Goal: Task Accomplishment & Management: Manage account settings

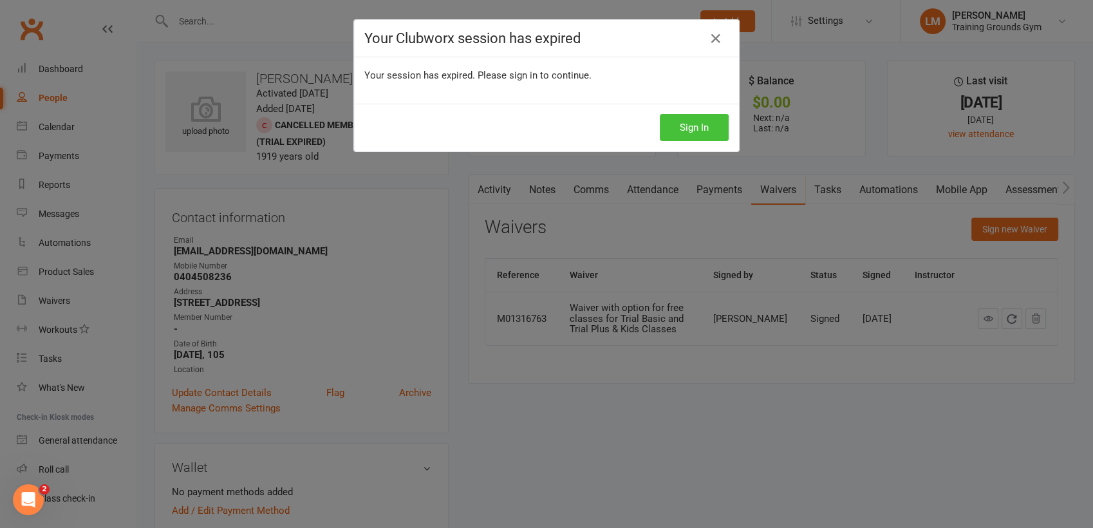
click at [696, 120] on button "Sign In" at bounding box center [694, 127] width 69 height 27
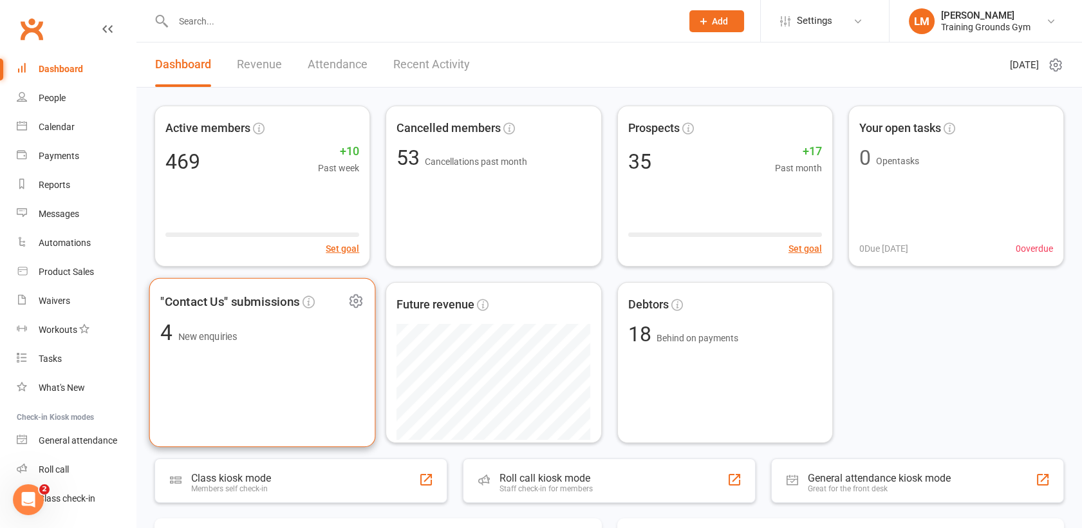
click at [207, 347] on div ""Contact Us" submissions 4 New enquiries" at bounding box center [262, 362] width 226 height 169
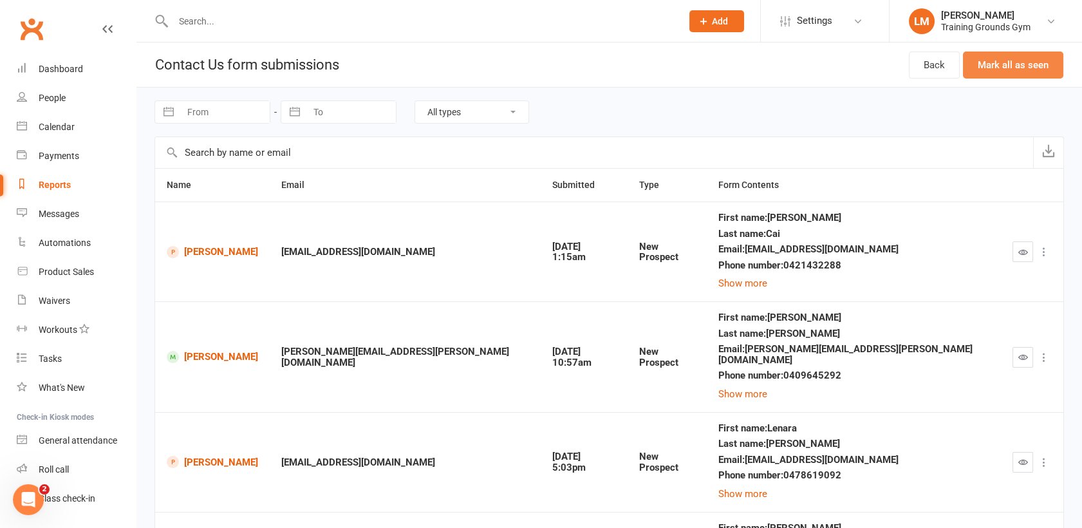
drag, startPoint x: 1022, startPoint y: 65, endPoint x: 628, endPoint y: 63, distance: 394.4
click at [1022, 65] on button "Mark all as seen" at bounding box center [1013, 64] width 100 height 27
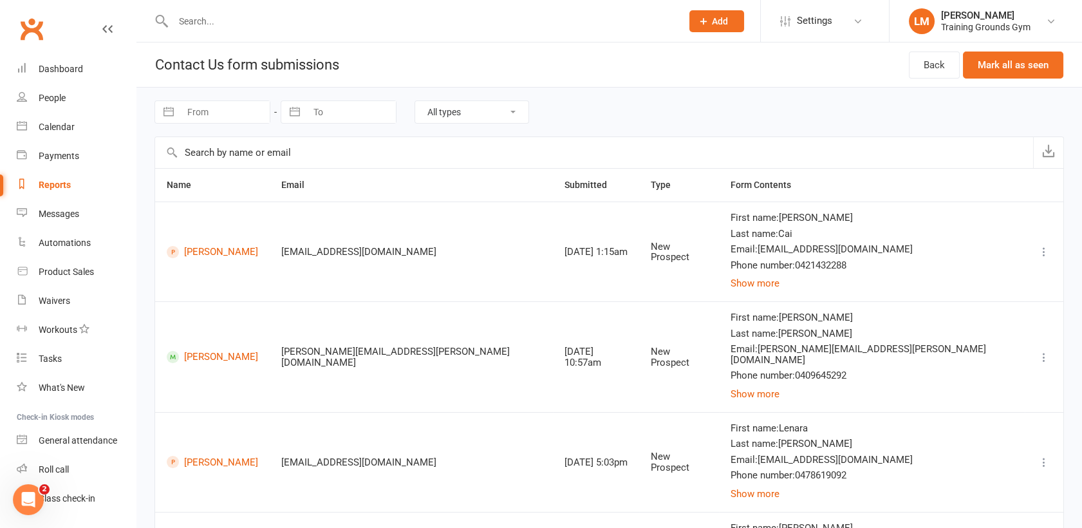
click at [211, 28] on input "text" at bounding box center [420, 21] width 503 height 18
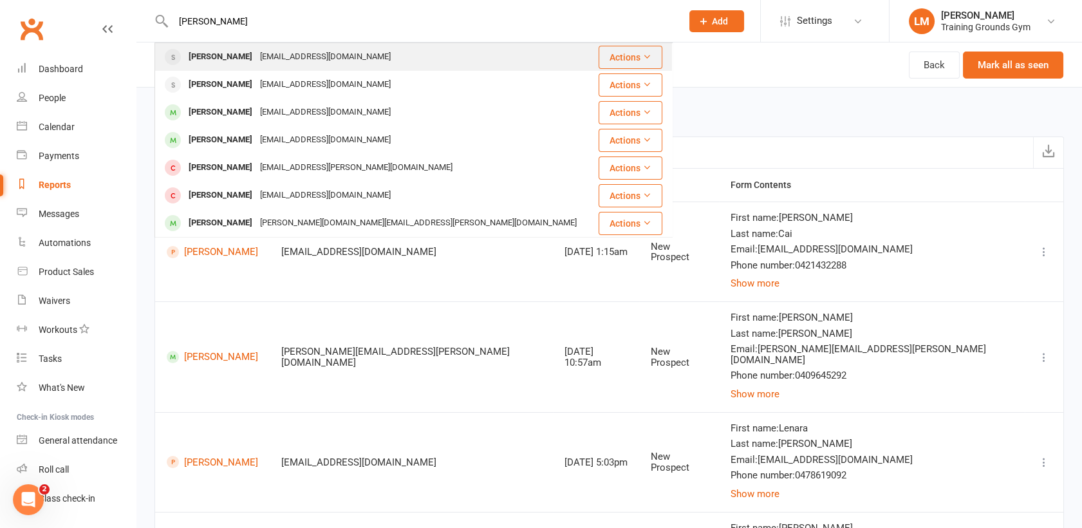
type input "luca s"
click at [216, 53] on div "Luca Stuhl" at bounding box center [220, 57] width 71 height 19
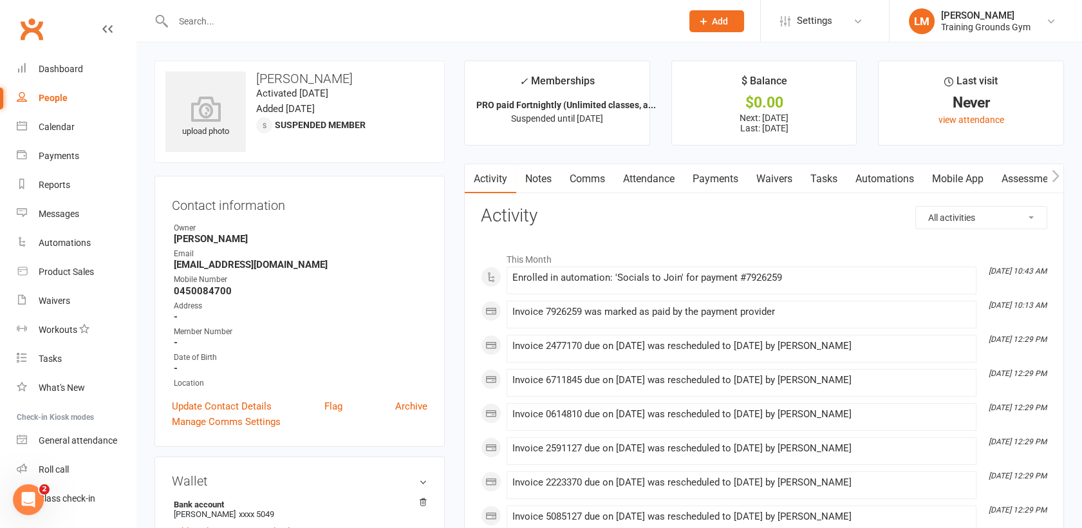
click at [191, 24] on input "text" at bounding box center [420, 21] width 503 height 18
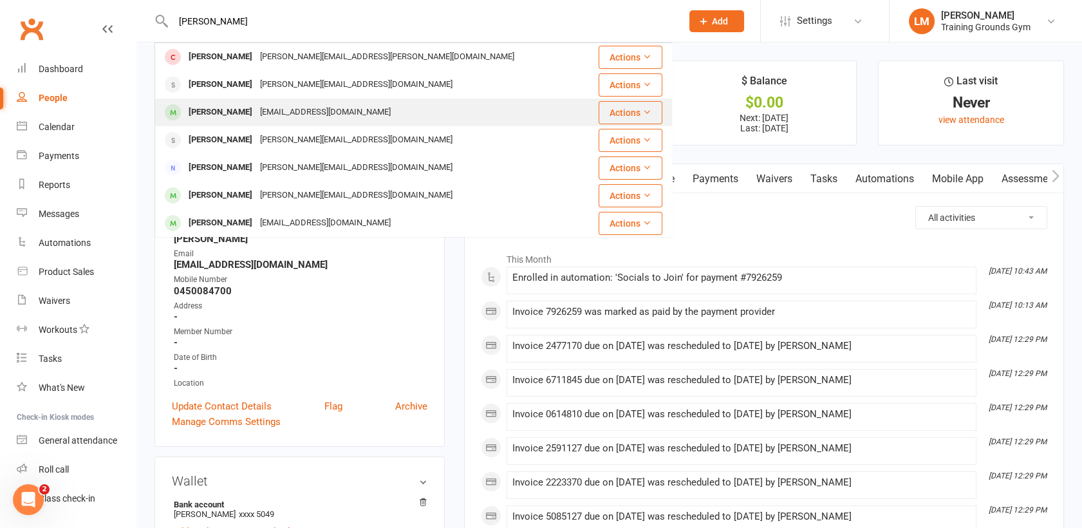
type input "audrey"
click at [223, 113] on div "Audrey Mount" at bounding box center [220, 112] width 71 height 19
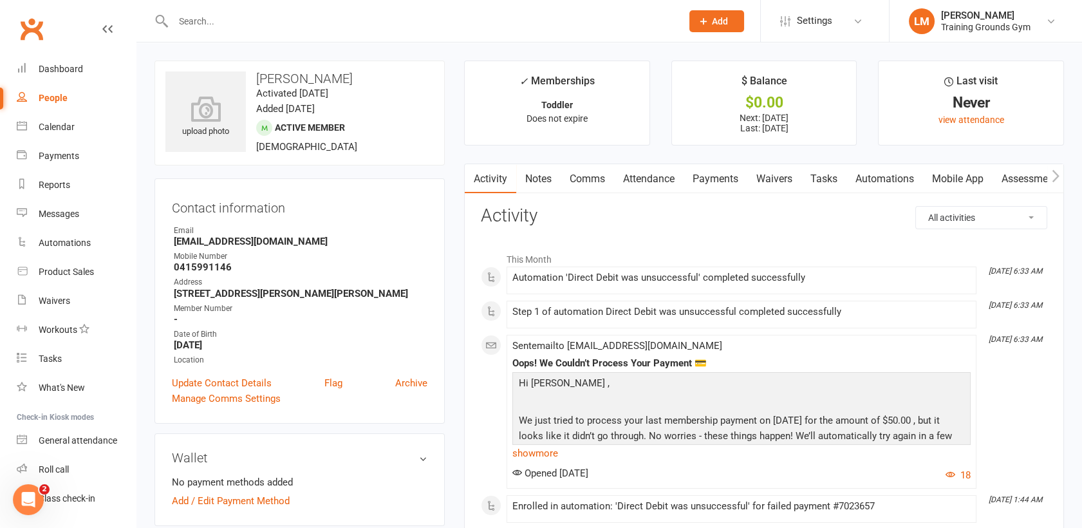
click at [714, 180] on link "Payments" at bounding box center [715, 179] width 64 height 30
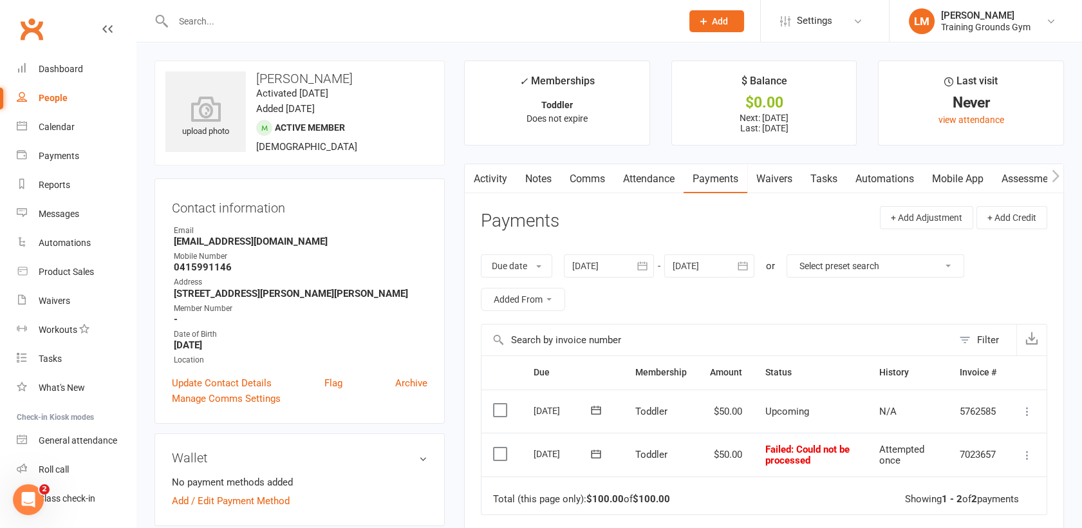
click at [1024, 457] on icon at bounding box center [1027, 454] width 13 height 13
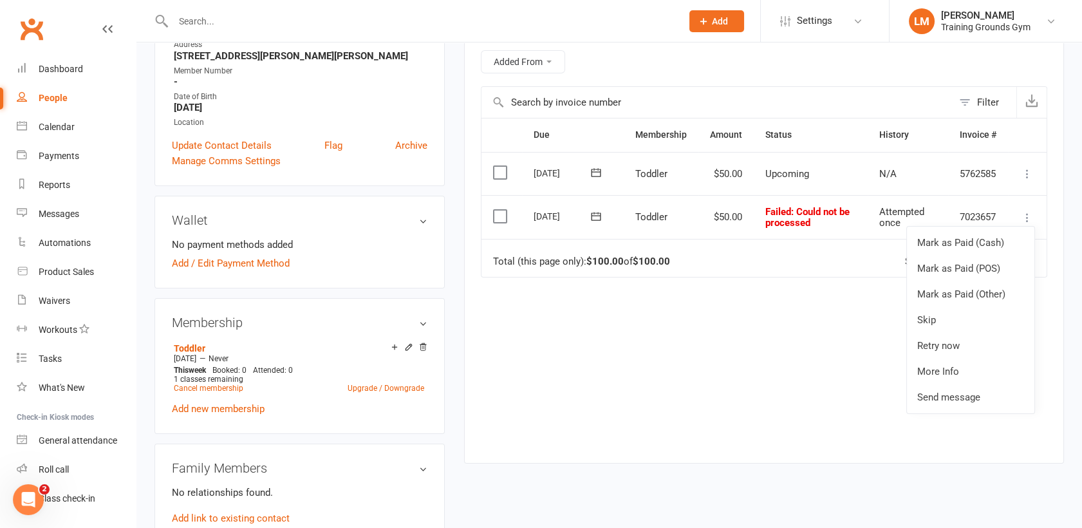
scroll to position [239, 0]
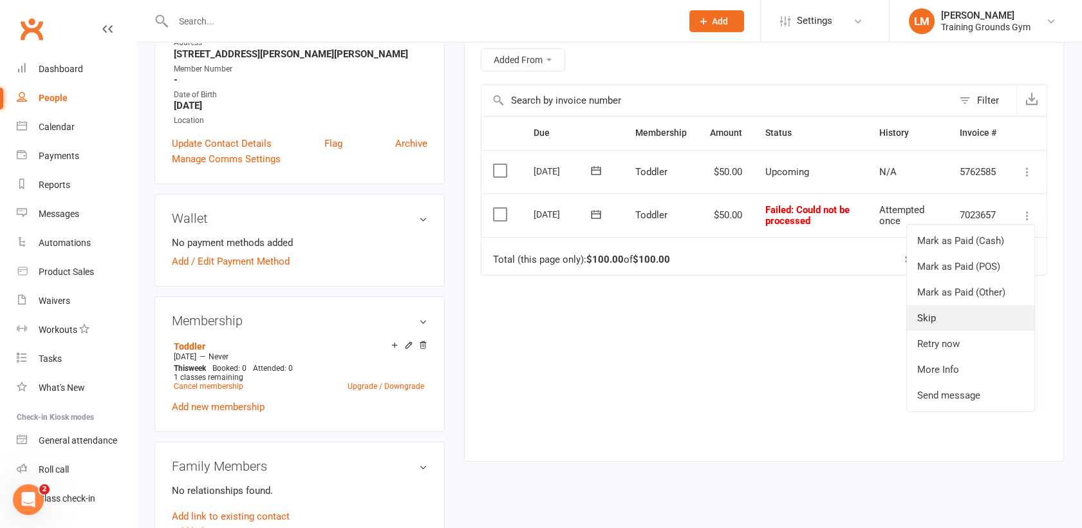
click at [947, 310] on link "Skip" at bounding box center [970, 318] width 127 height 26
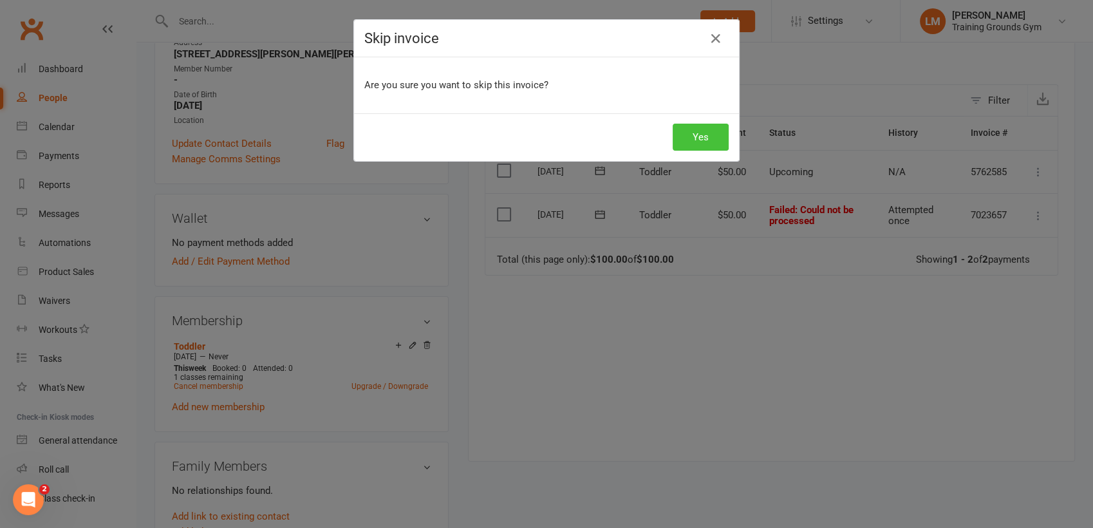
click at [703, 135] on button "Yes" at bounding box center [700, 137] width 56 height 27
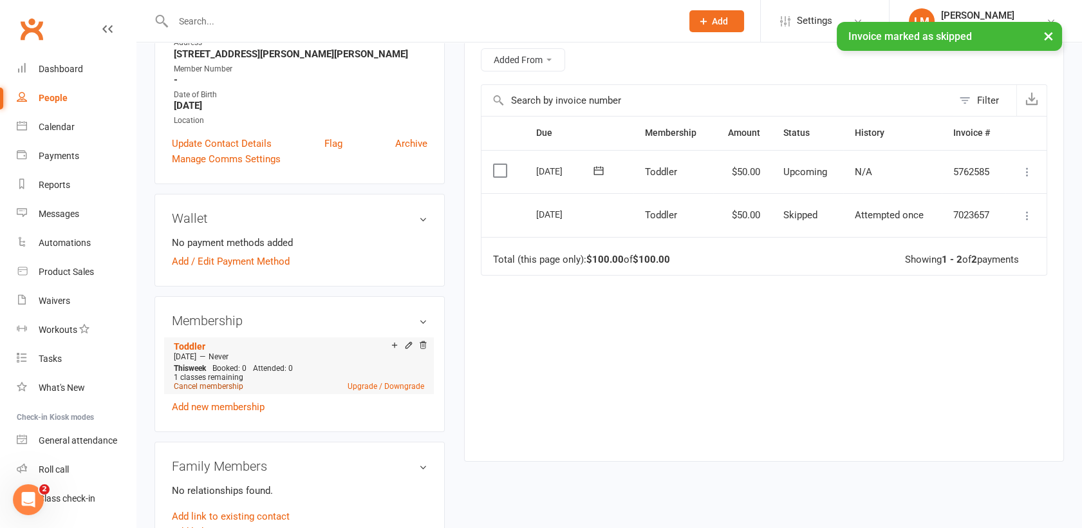
click at [212, 384] on link "Cancel membership" at bounding box center [208, 386] width 69 height 9
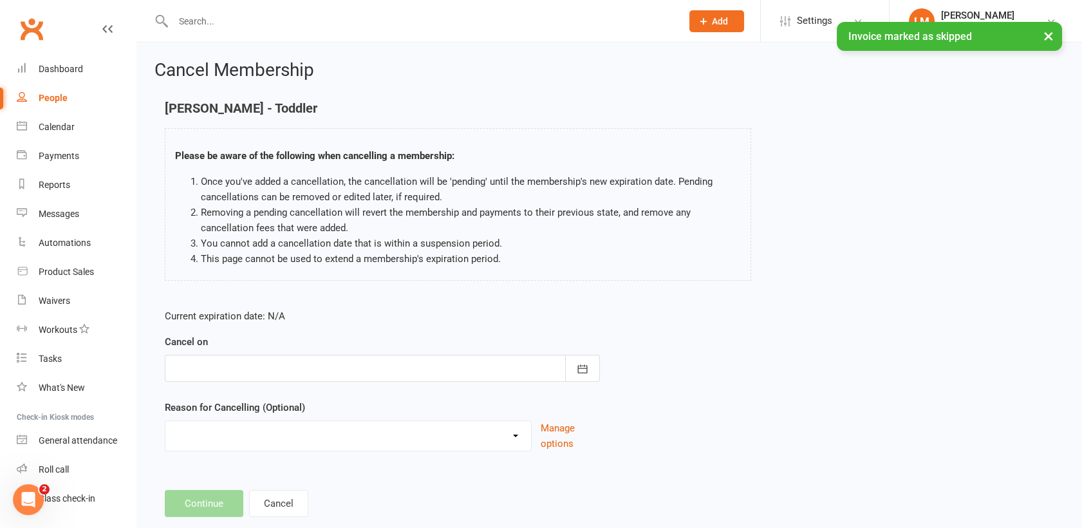
click at [423, 369] on div at bounding box center [382, 368] width 435 height 27
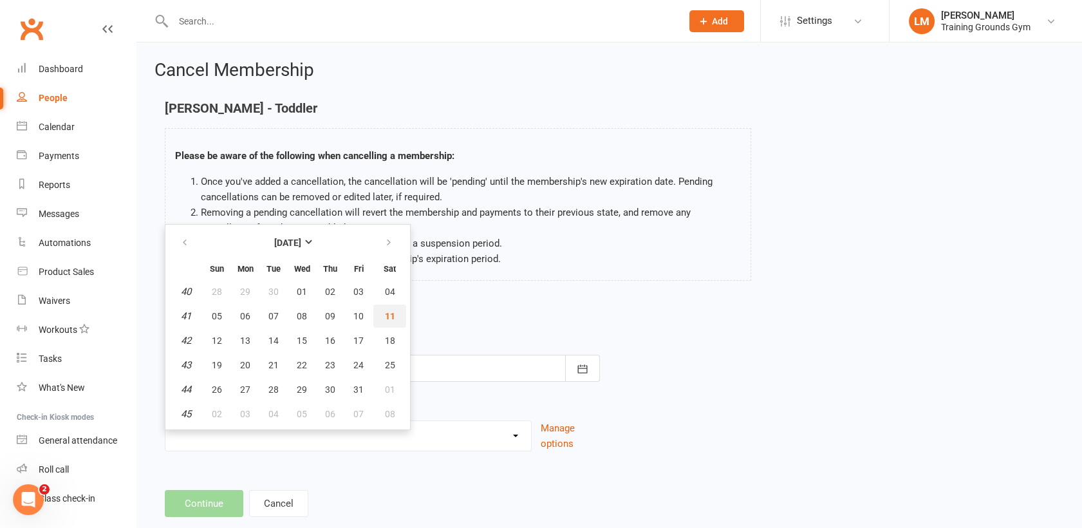
click at [387, 311] on span "11" at bounding box center [390, 316] width 10 height 10
type input "11 Oct 2025"
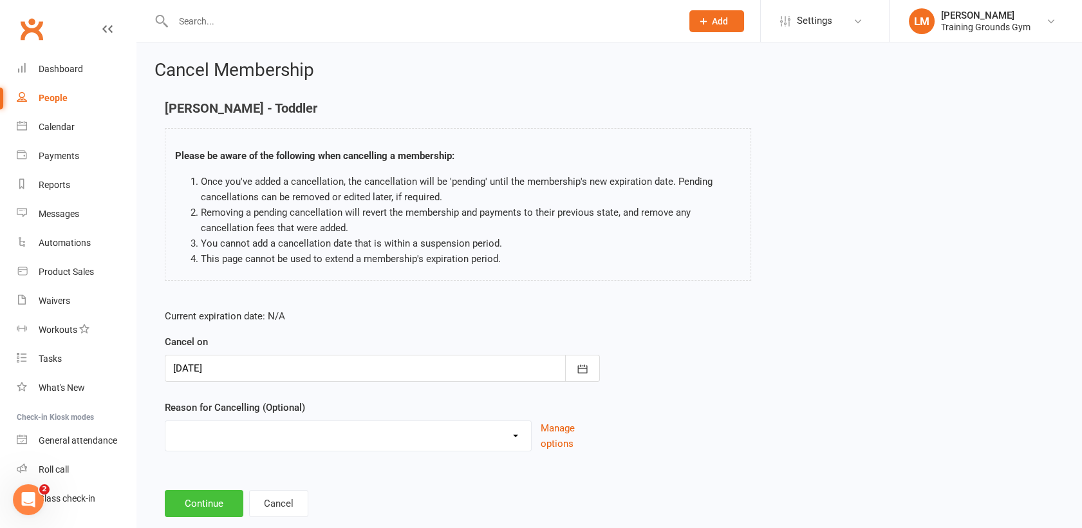
click at [229, 504] on button "Continue" at bounding box center [204, 503] width 79 height 27
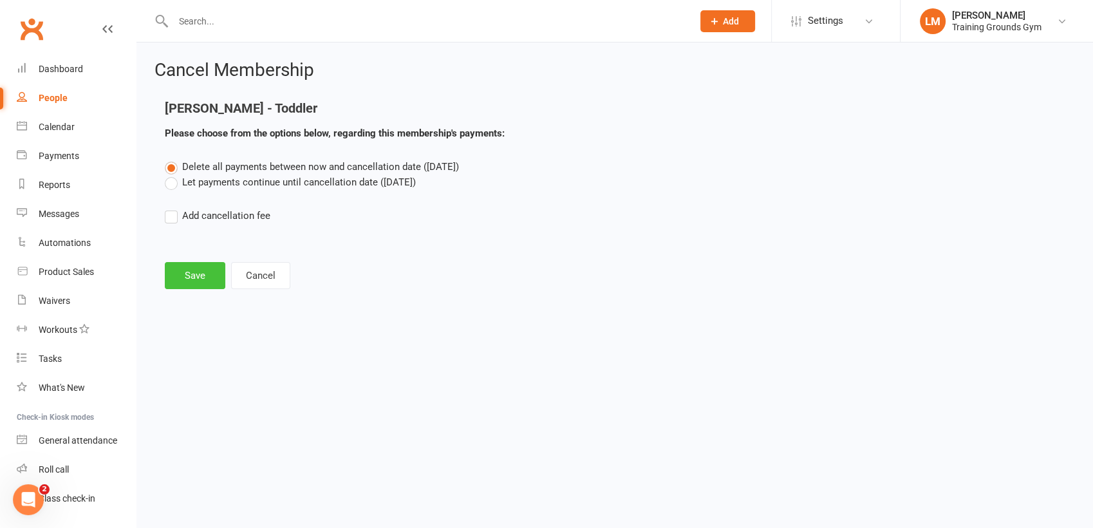
click at [203, 270] on button "Save" at bounding box center [195, 275] width 60 height 27
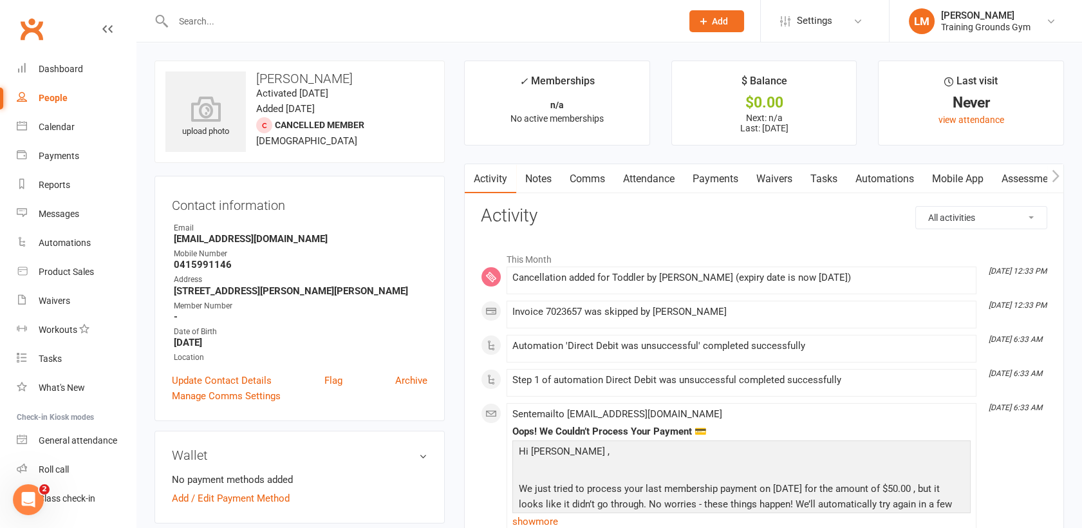
click at [196, 24] on input "text" at bounding box center [420, 21] width 503 height 18
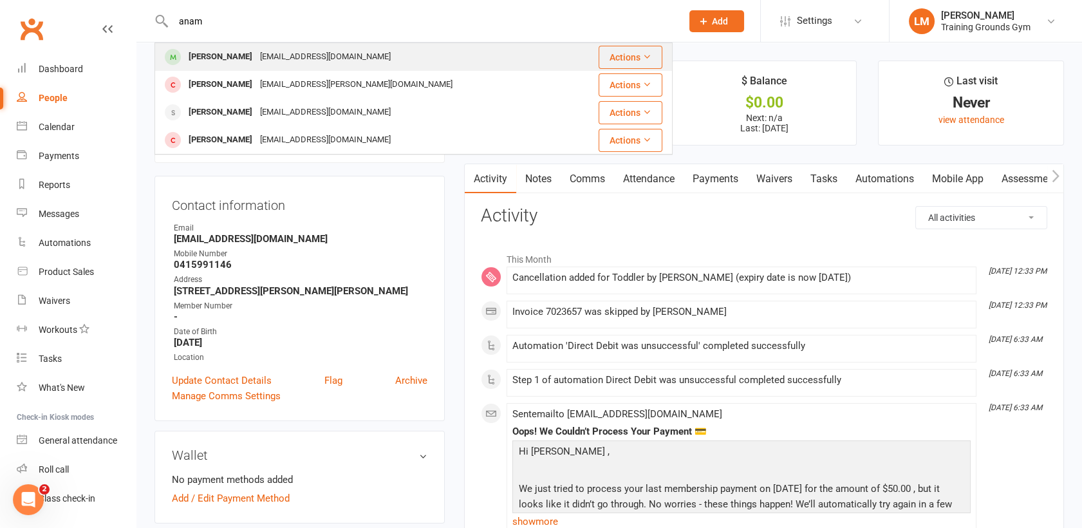
type input "anam"
click at [208, 60] on div "Anam Khan" at bounding box center [220, 57] width 71 height 19
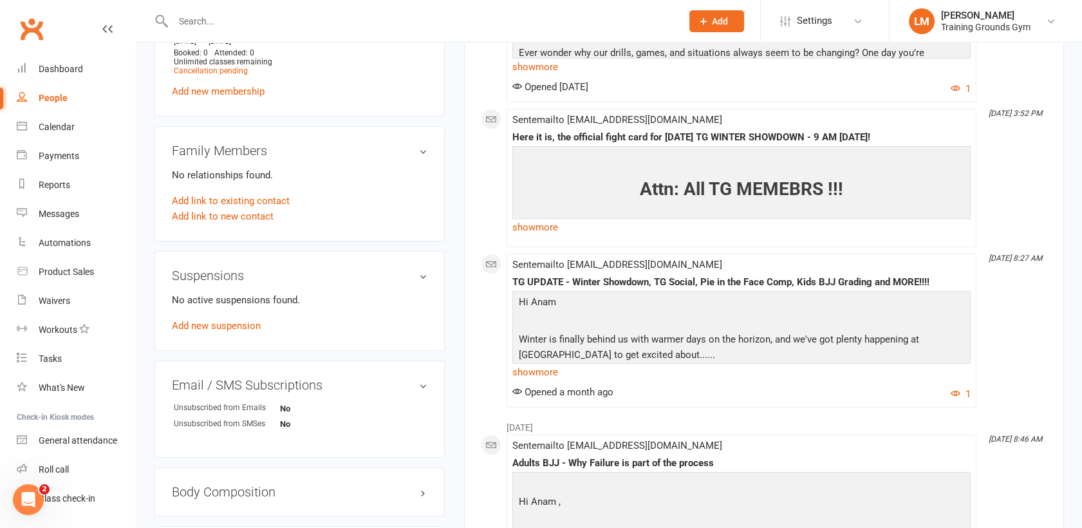
scroll to position [476, 0]
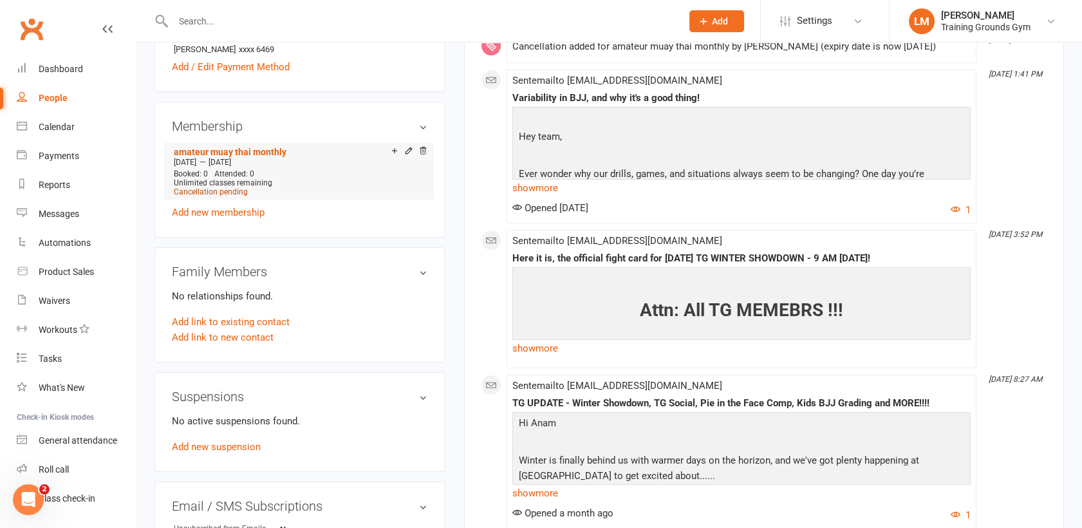
click at [221, 193] on span "Cancellation pending" at bounding box center [211, 191] width 74 height 9
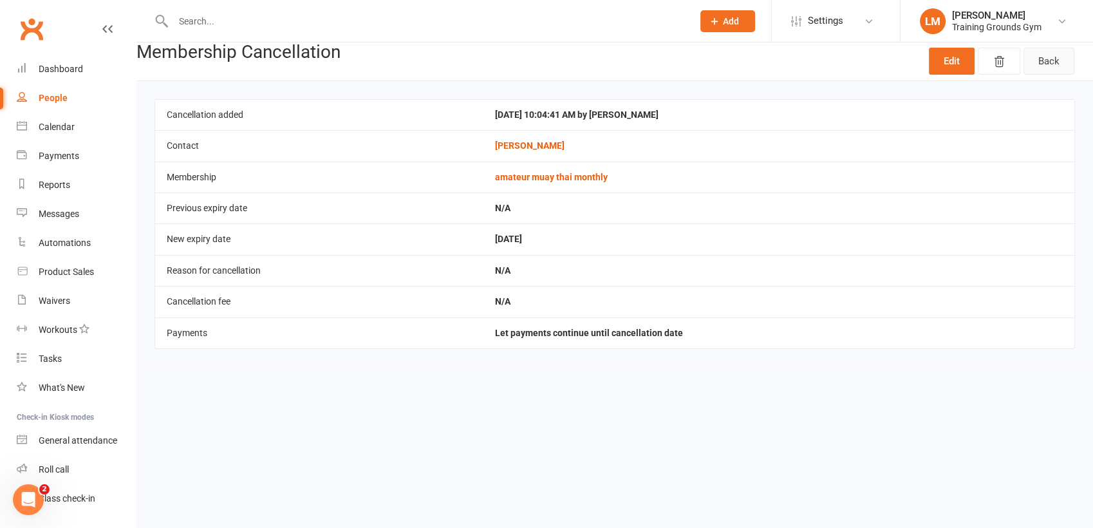
click at [1052, 62] on link "Back" at bounding box center [1048, 61] width 51 height 27
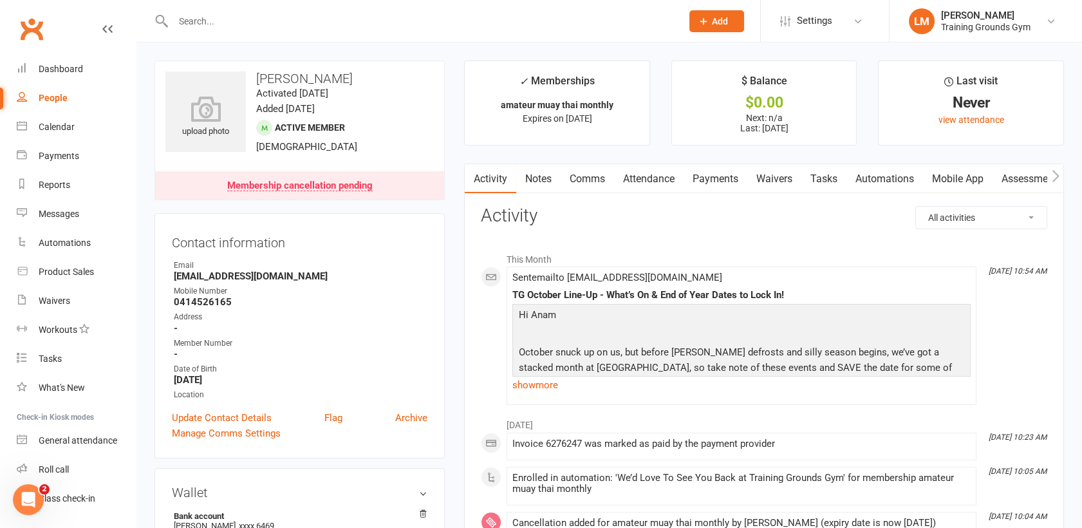
scroll to position [28, 0]
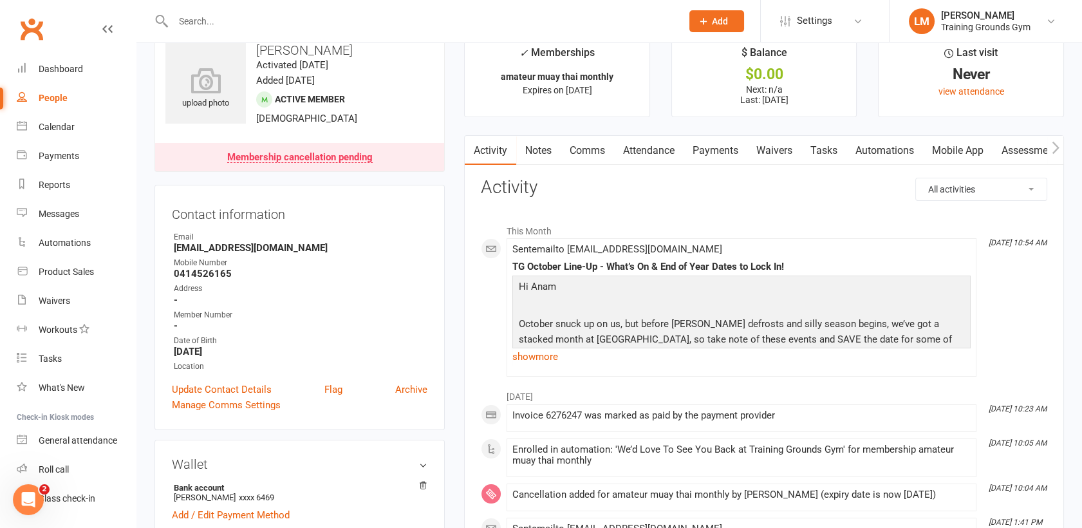
click at [710, 143] on link "Payments" at bounding box center [715, 151] width 64 height 30
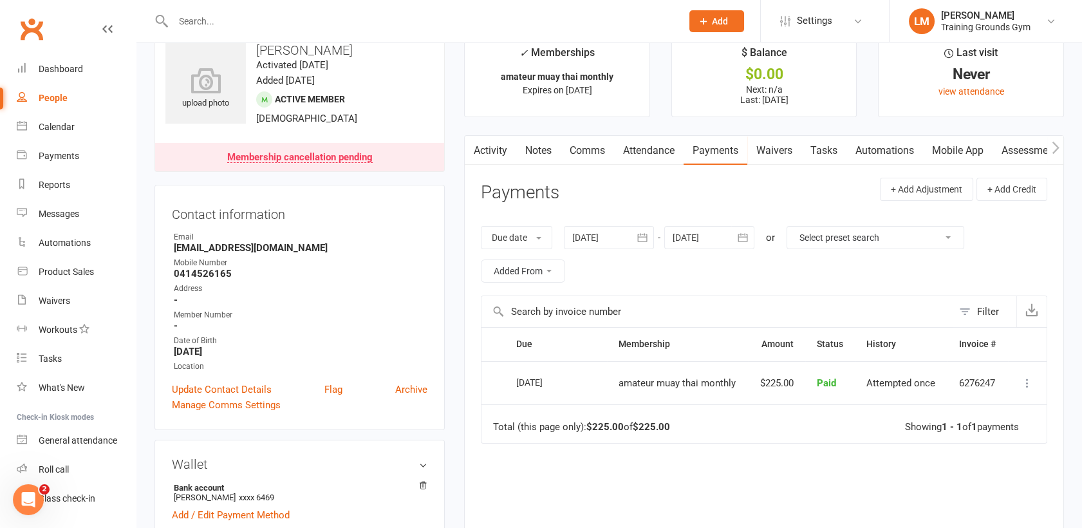
click at [421, 476] on div "Wallet Bank account Anam Khan xxxx 6469 Add / Edit Payment Method" at bounding box center [299, 489] width 290 height 100
click at [425, 485] on icon at bounding box center [422, 485] width 9 height 9
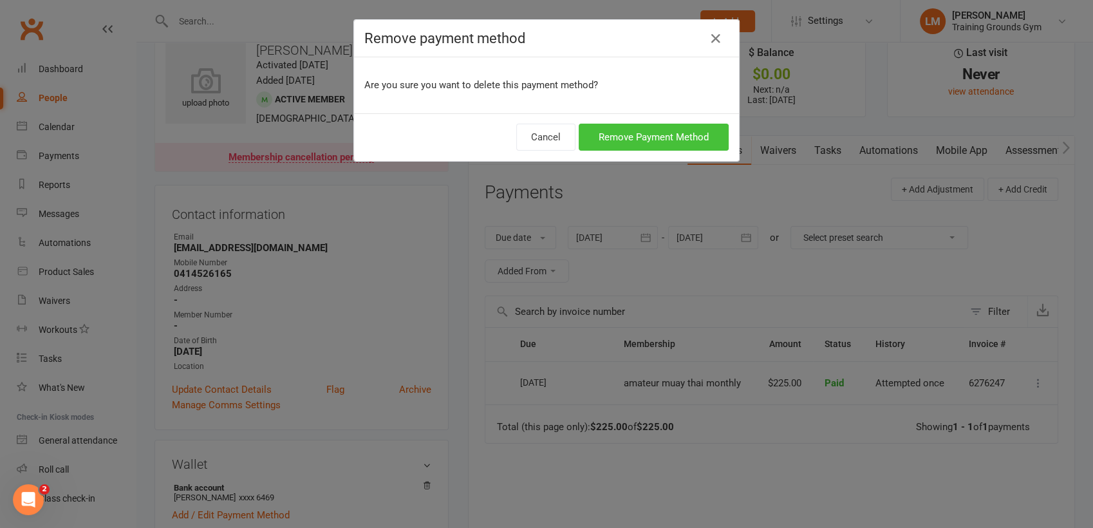
click at [651, 141] on button "Remove Payment Method" at bounding box center [653, 137] width 150 height 27
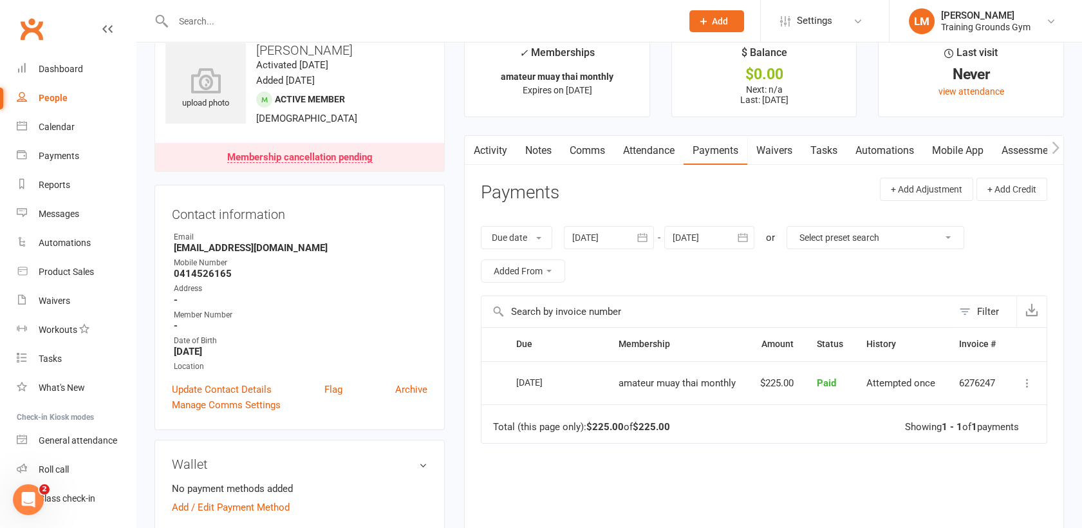
click at [222, 23] on input "text" at bounding box center [420, 21] width 503 height 18
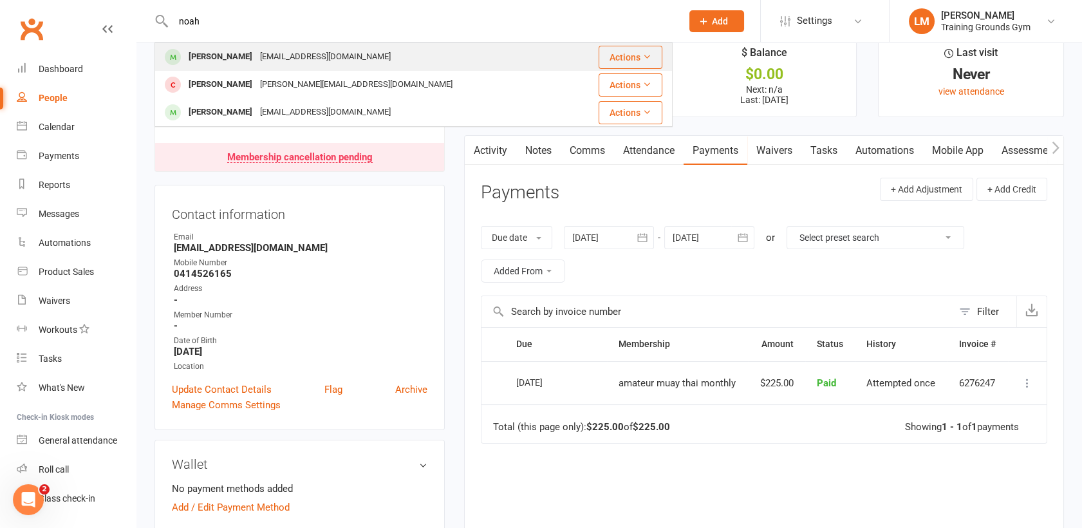
type input "noah"
click at [256, 63] on div "noahpak2345@gmail.com" at bounding box center [325, 57] width 138 height 19
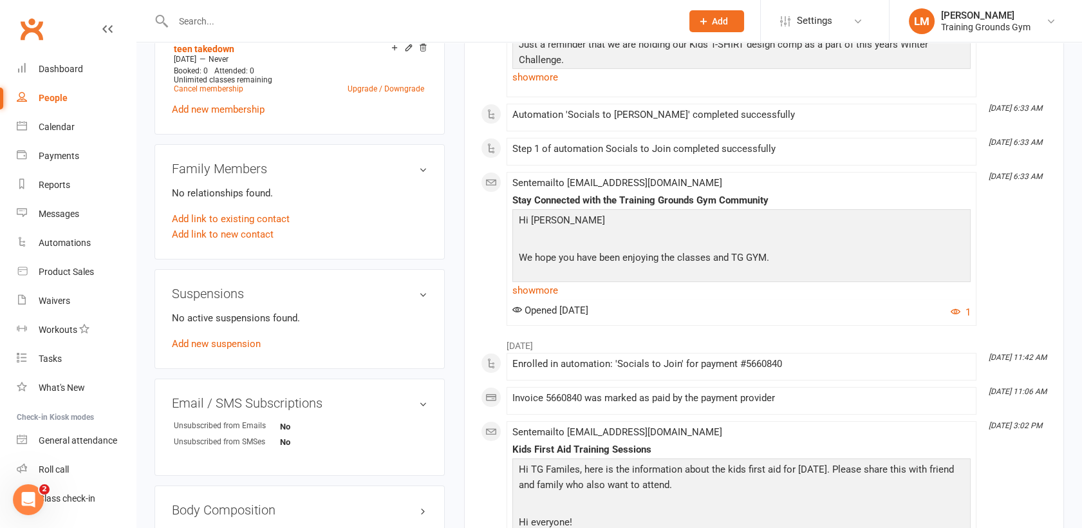
scroll to position [643, 0]
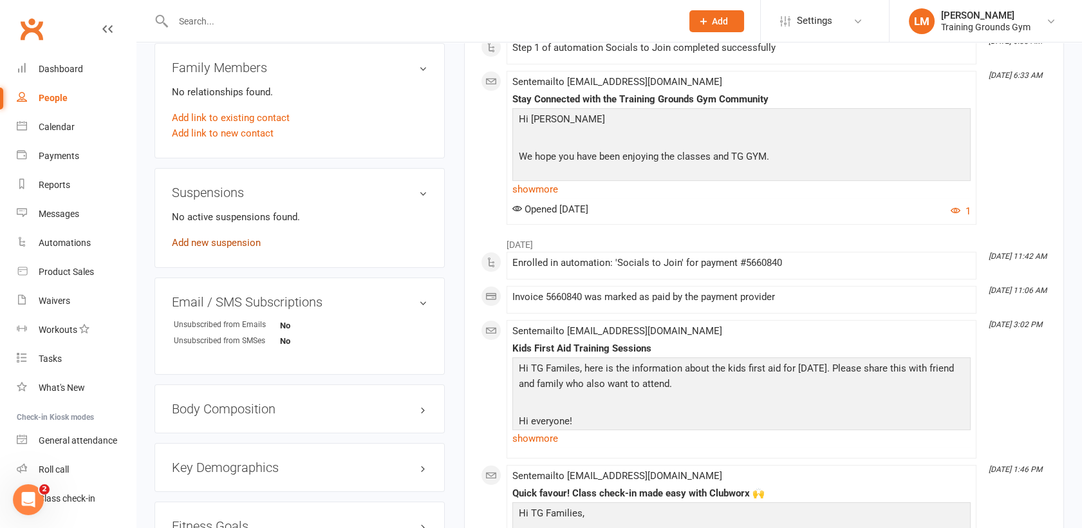
click at [237, 243] on link "Add new suspension" at bounding box center [216, 243] width 89 height 12
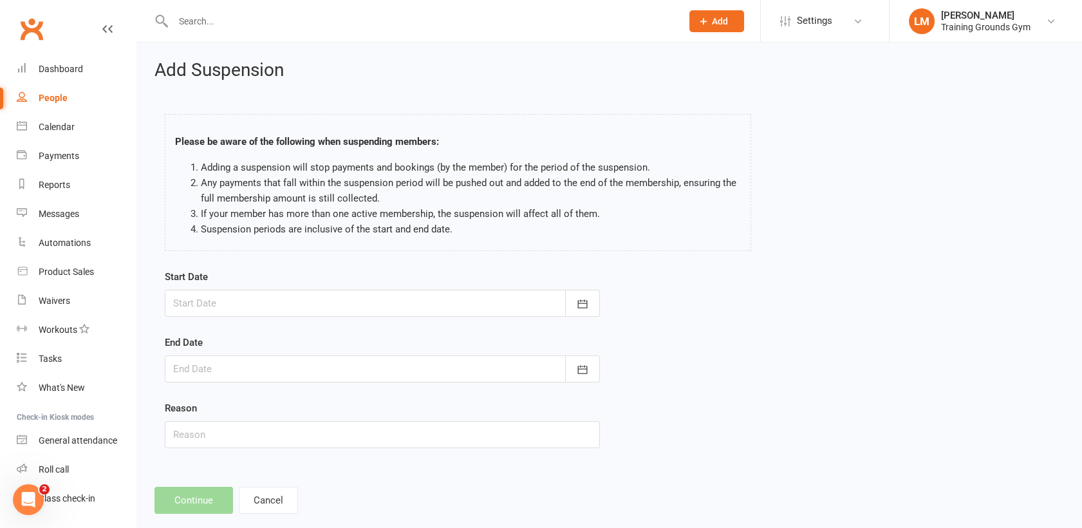
click at [600, 296] on div "Start Date October 2025 Sun Mon Tue Wed Thu Fri Sat 40 28 29 30 01 02 03 04 41 …" at bounding box center [382, 367] width 454 height 197
click at [575, 299] on button "button" at bounding box center [582, 303] width 35 height 27
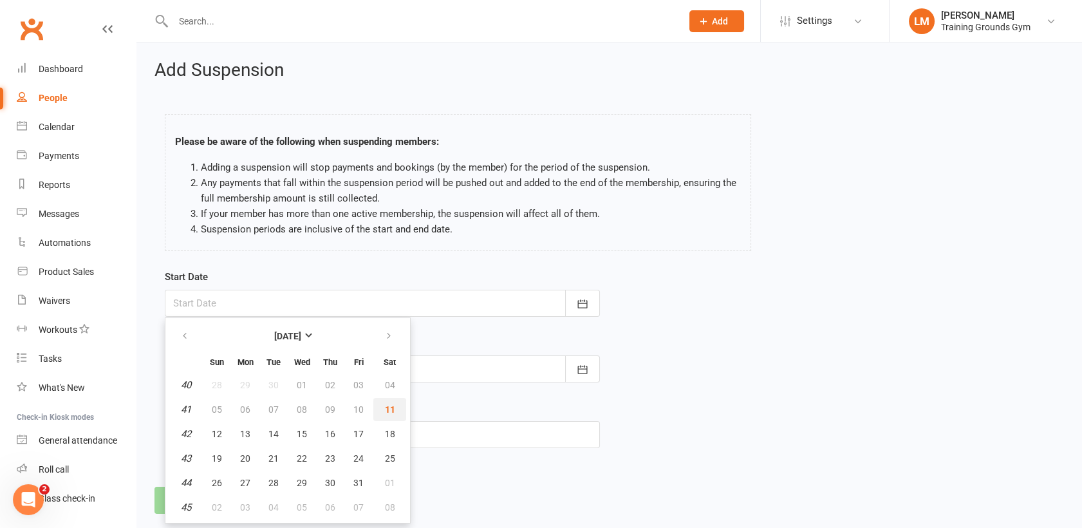
click at [388, 406] on span "11" at bounding box center [390, 409] width 10 height 10
type input "11 Oct 2025"
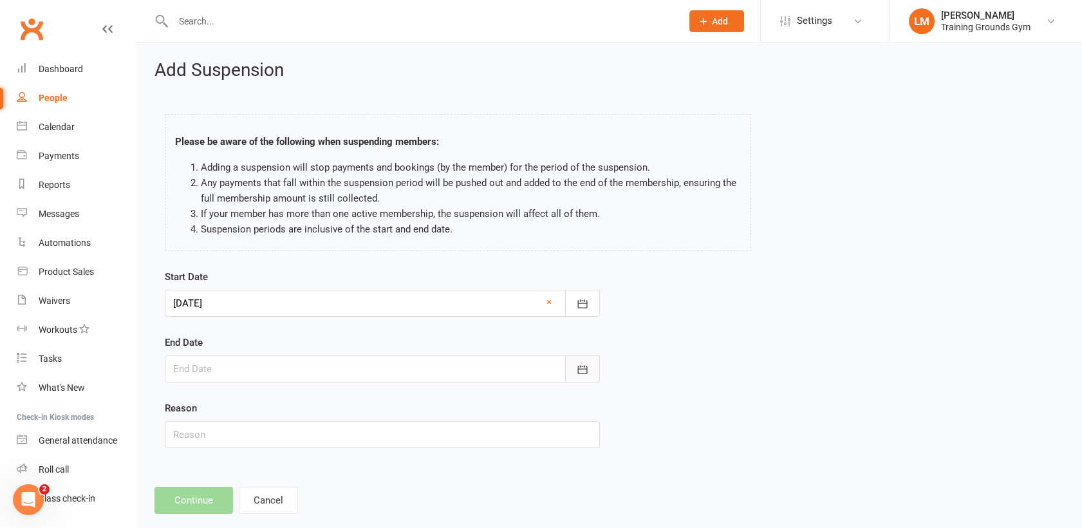
click at [585, 369] on icon "button" at bounding box center [582, 369] width 13 height 13
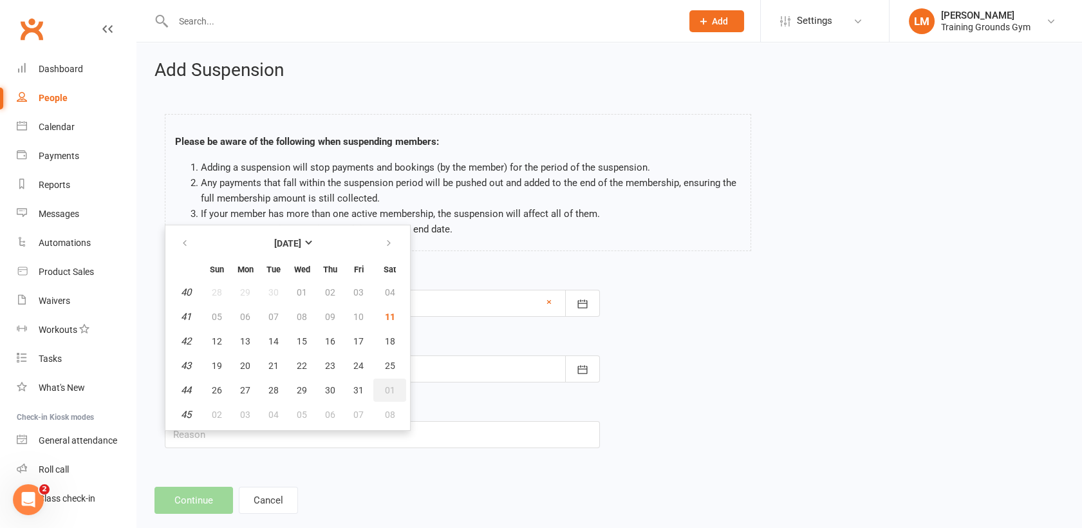
click at [391, 394] on span "01" at bounding box center [390, 390] width 10 height 10
type input "01 Nov 2025"
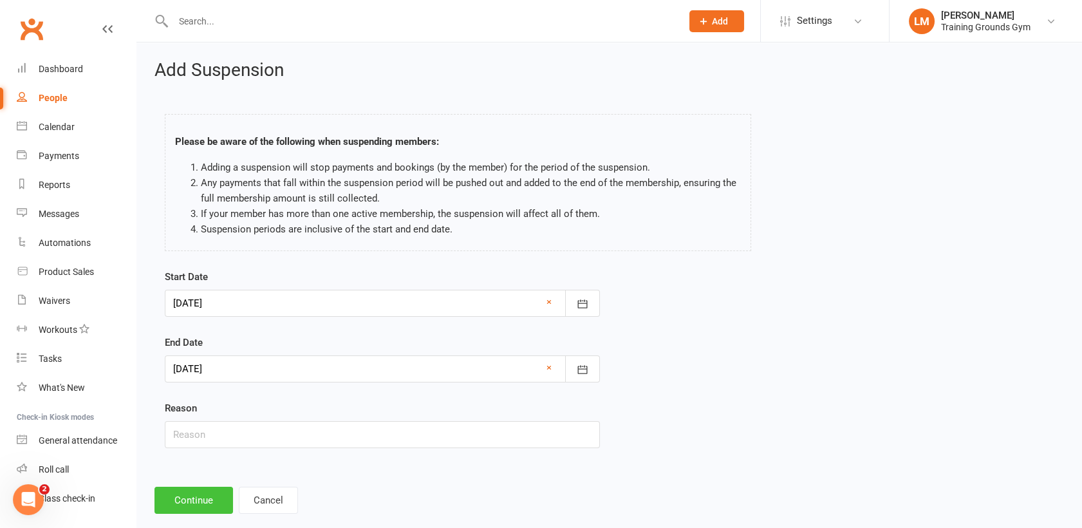
click at [199, 501] on button "Continue" at bounding box center [193, 499] width 79 height 27
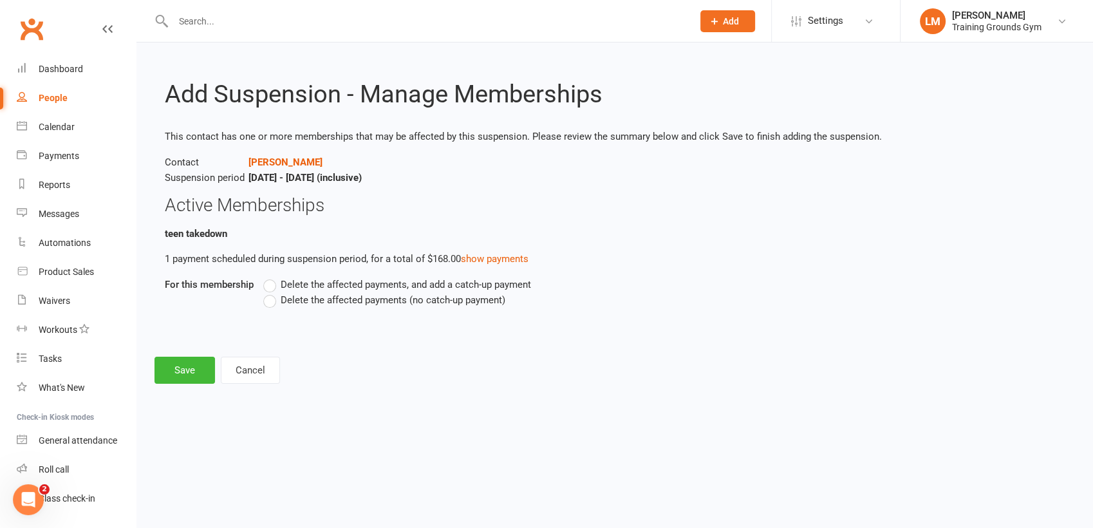
click at [273, 304] on label "Delete the affected payments (no catch-up payment)" at bounding box center [384, 299] width 242 height 15
click at [272, 292] on input "Delete the affected payments (no catch-up payment)" at bounding box center [267, 292] width 8 height 0
click at [168, 380] on button "Save" at bounding box center [184, 369] width 60 height 27
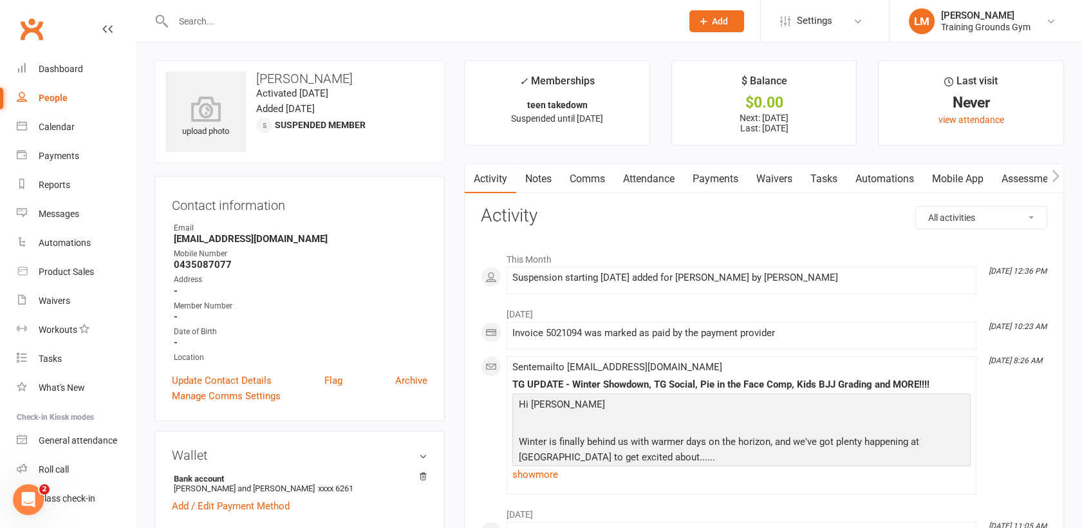
click at [724, 178] on link "Payments" at bounding box center [715, 179] width 64 height 30
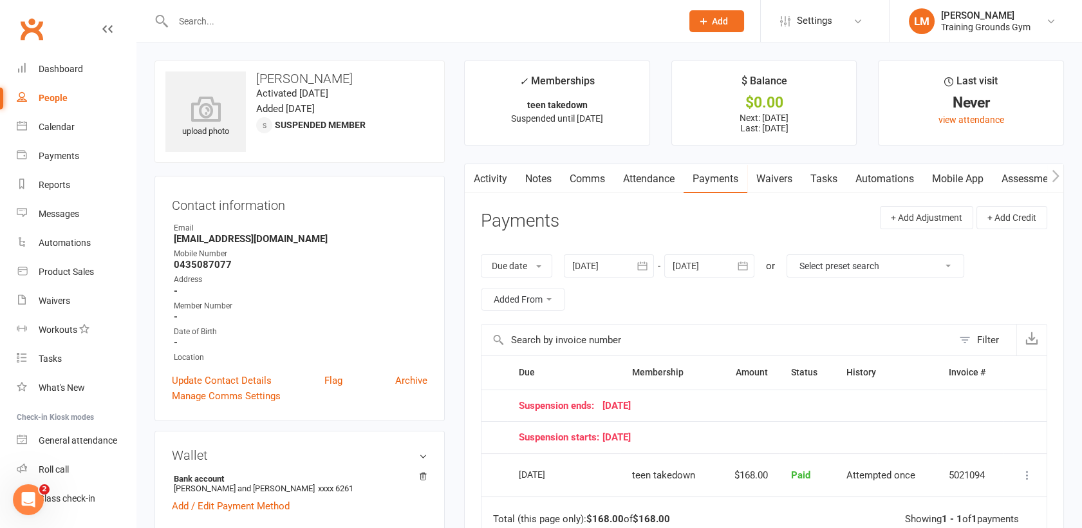
click at [747, 263] on icon "button" at bounding box center [742, 265] width 10 height 8
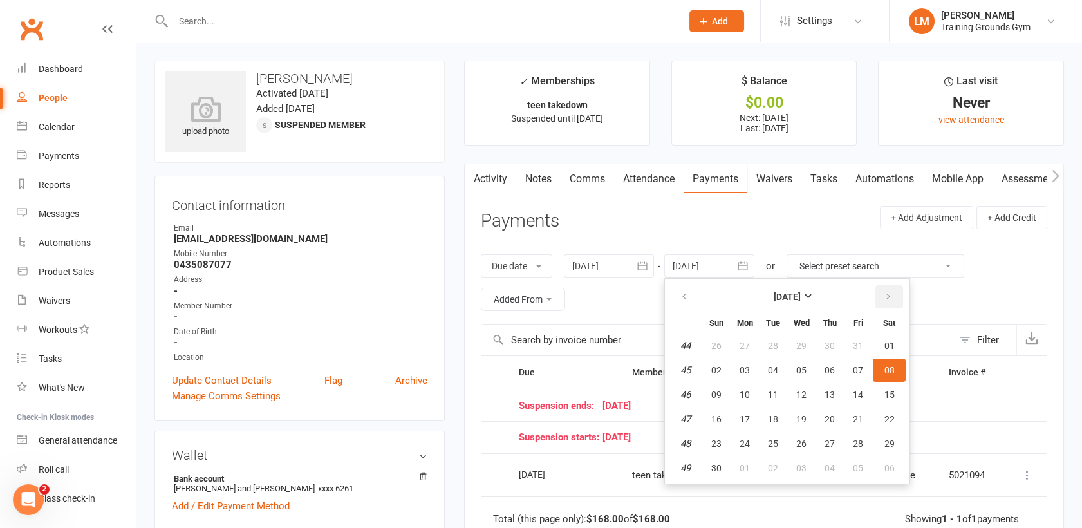
click at [893, 299] on button "button" at bounding box center [889, 296] width 28 height 23
click at [886, 404] on button "20" at bounding box center [889, 394] width 33 height 23
type input "20 Dec 2025"
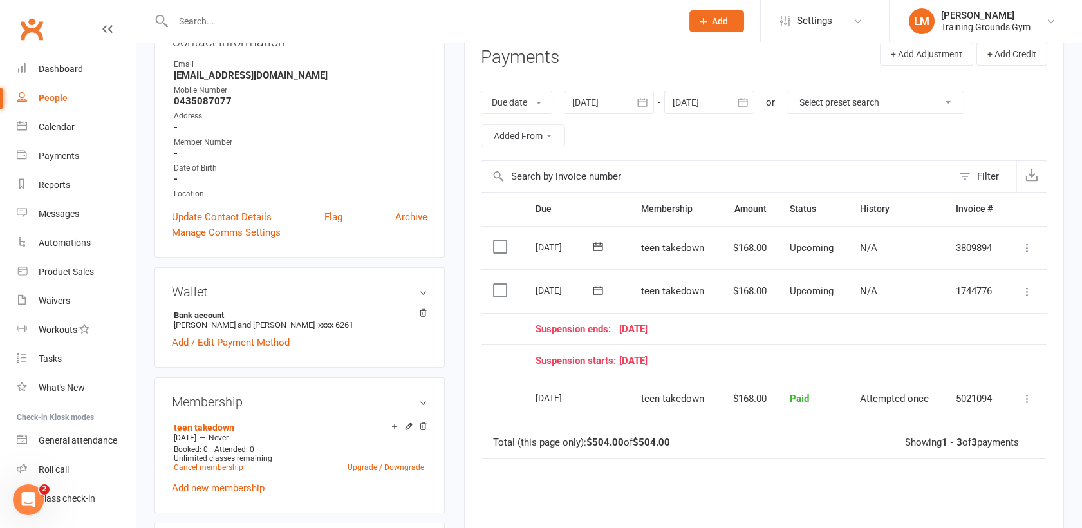
scroll to position [170, 0]
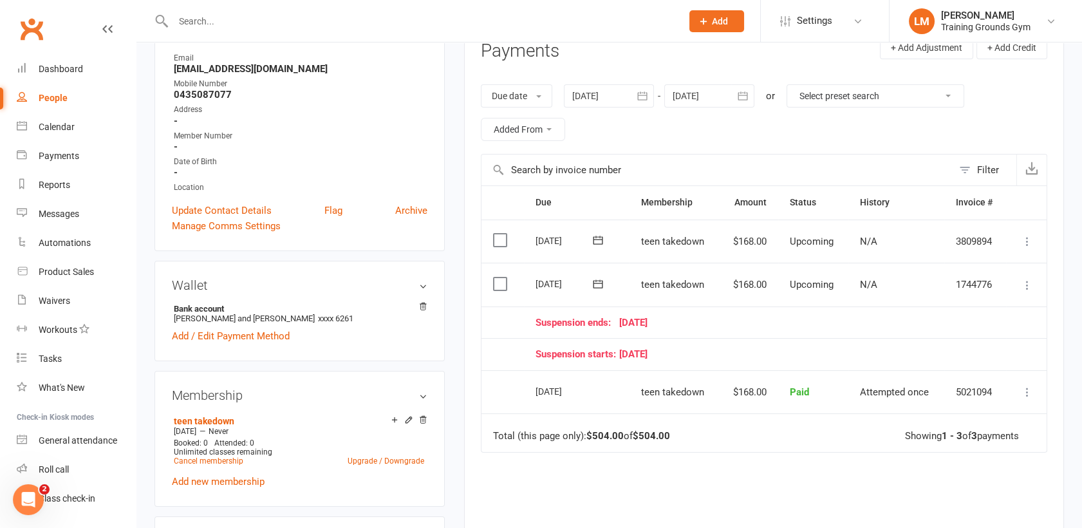
click at [1026, 282] on icon at bounding box center [1027, 285] width 13 height 13
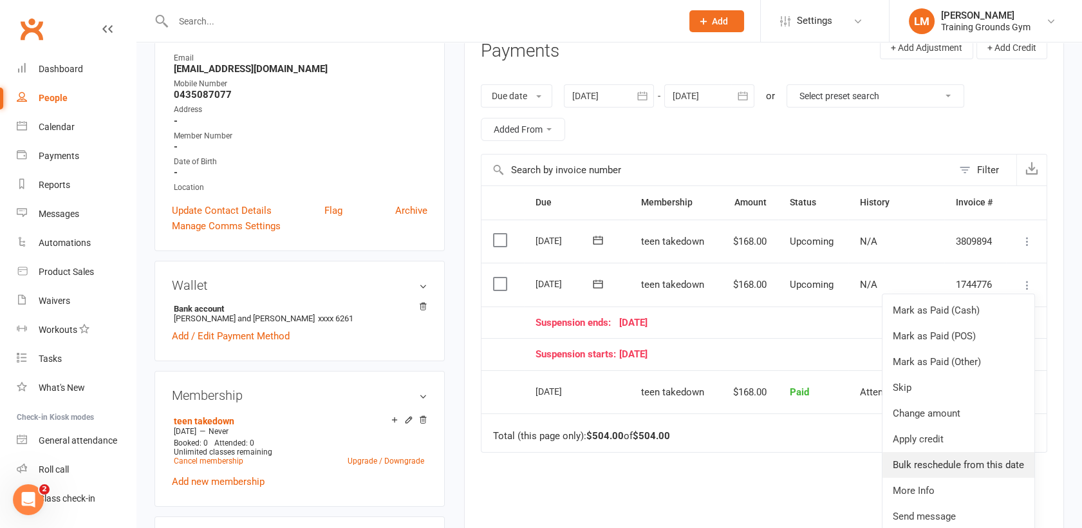
click at [997, 461] on link "Bulk reschedule from this date" at bounding box center [958, 465] width 152 height 26
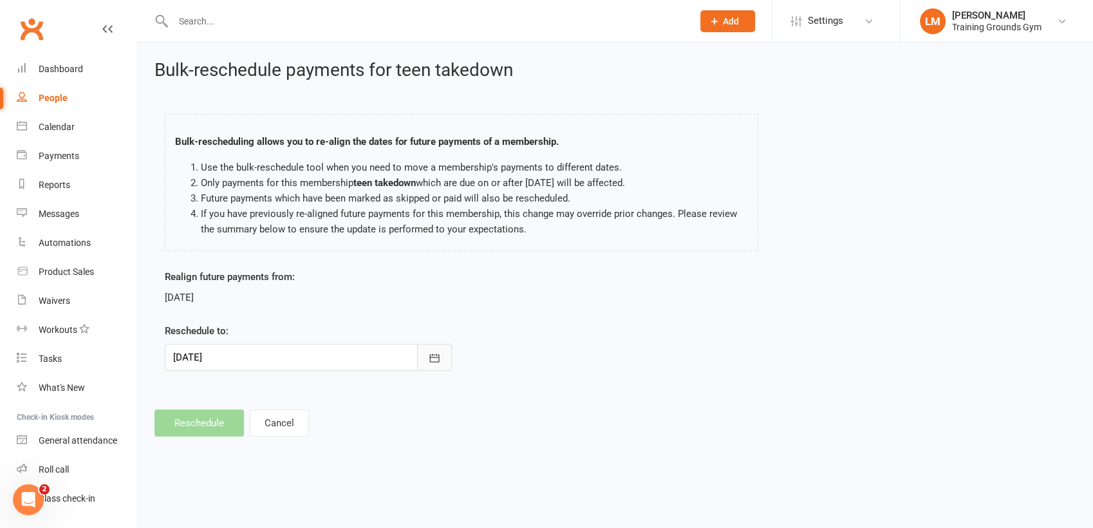
click at [429, 360] on icon "button" at bounding box center [434, 357] width 13 height 13
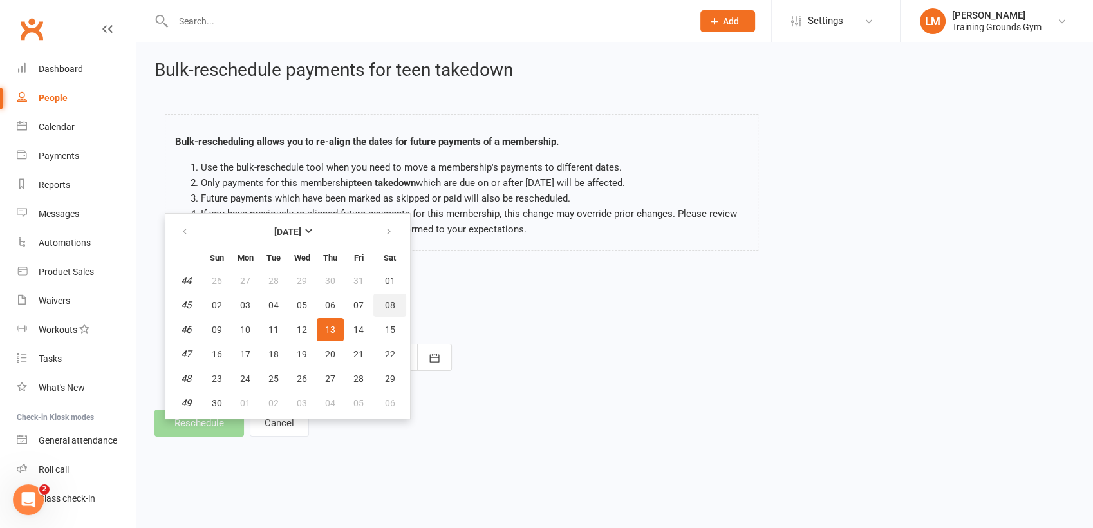
click at [380, 299] on button "08" at bounding box center [389, 304] width 33 height 23
type input "08 Nov 2025"
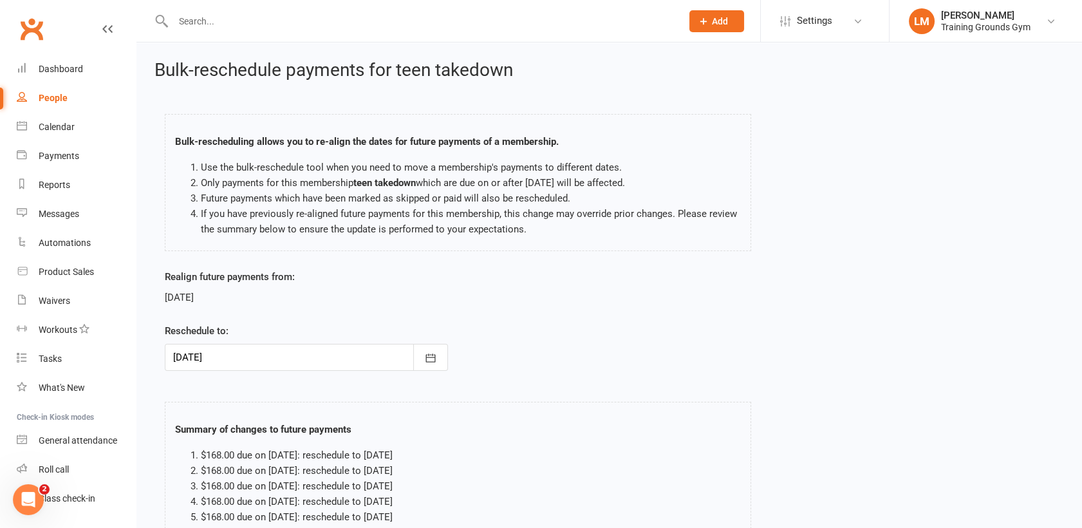
scroll to position [127, 0]
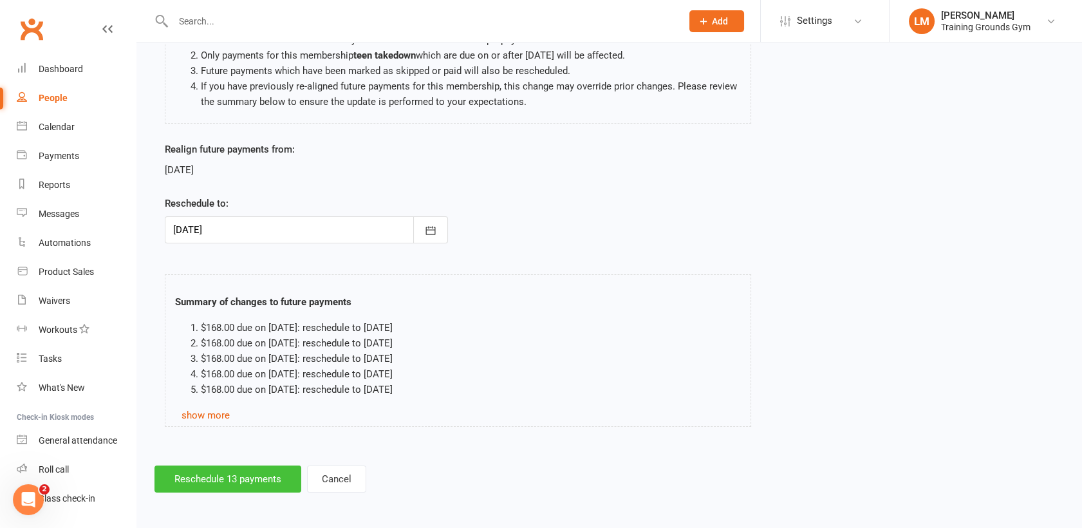
click at [245, 484] on button "Reschedule 13 payments" at bounding box center [227, 478] width 147 height 27
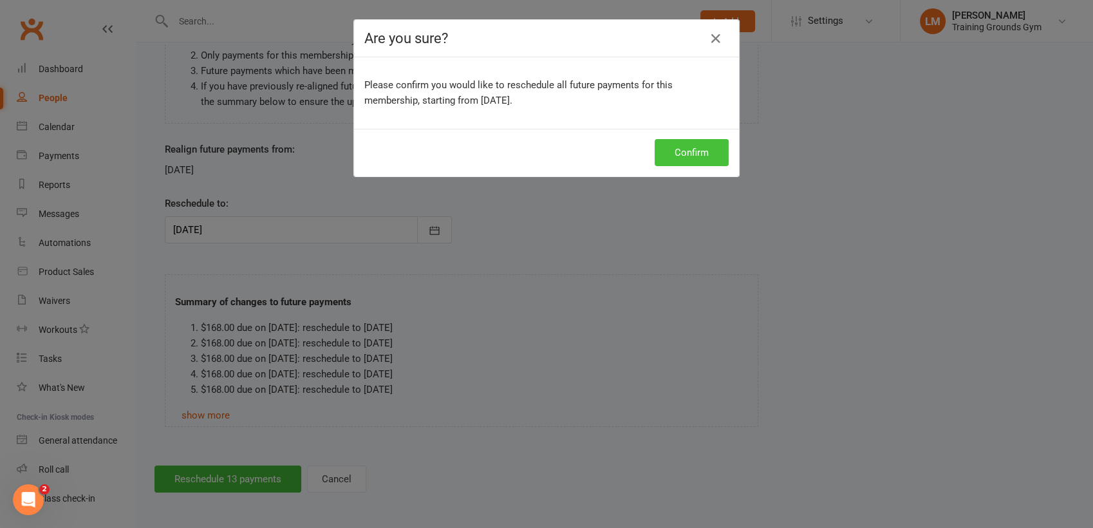
click at [694, 160] on button "Confirm" at bounding box center [691, 152] width 74 height 27
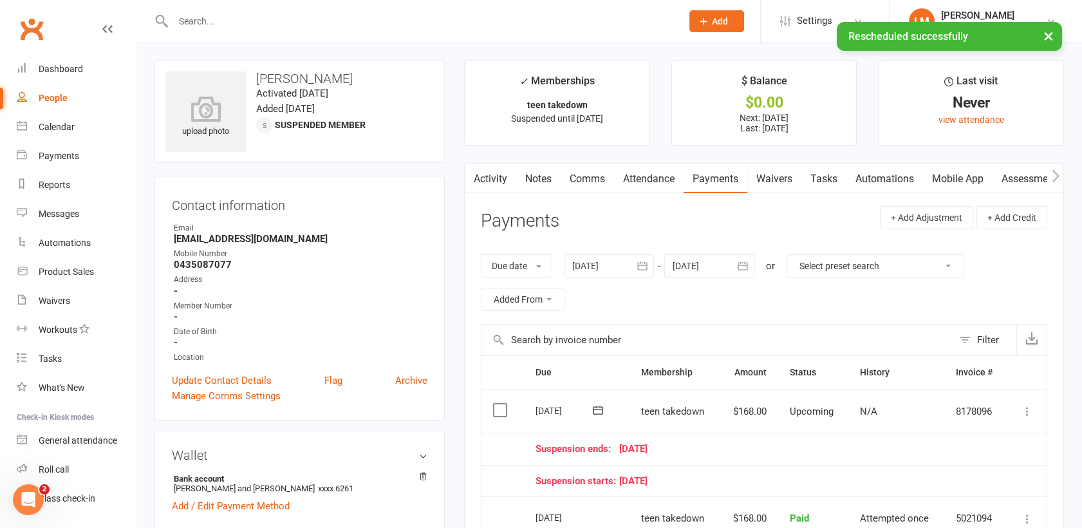
click at [741, 274] on button "button" at bounding box center [742, 265] width 23 height 23
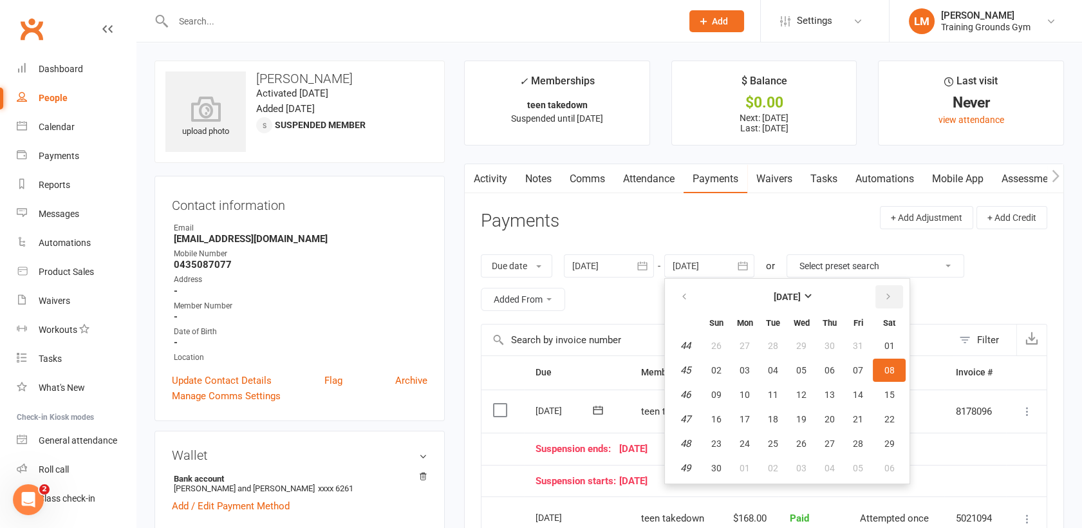
click at [891, 299] on icon "button" at bounding box center [887, 296] width 9 height 10
click at [888, 391] on span "20" at bounding box center [889, 394] width 10 height 10
type input "20 Dec 2025"
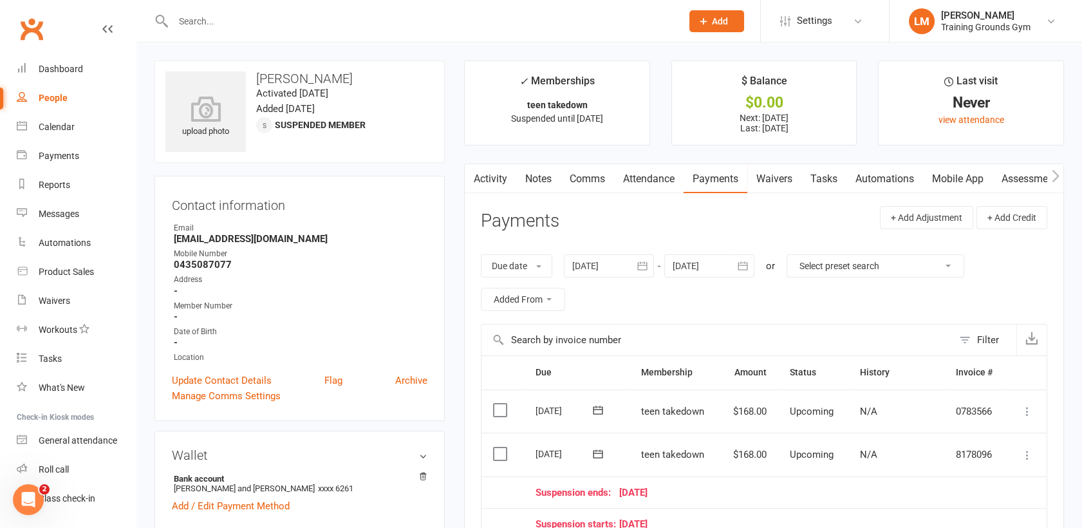
click at [198, 24] on input "text" at bounding box center [420, 21] width 503 height 18
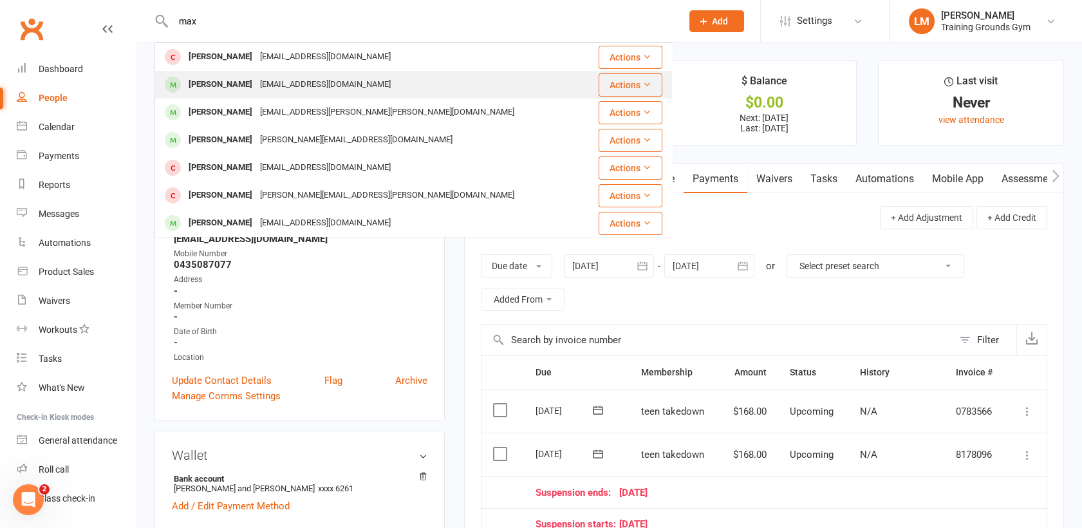
type input "max"
click at [207, 84] on div "Max Jolley" at bounding box center [220, 84] width 71 height 19
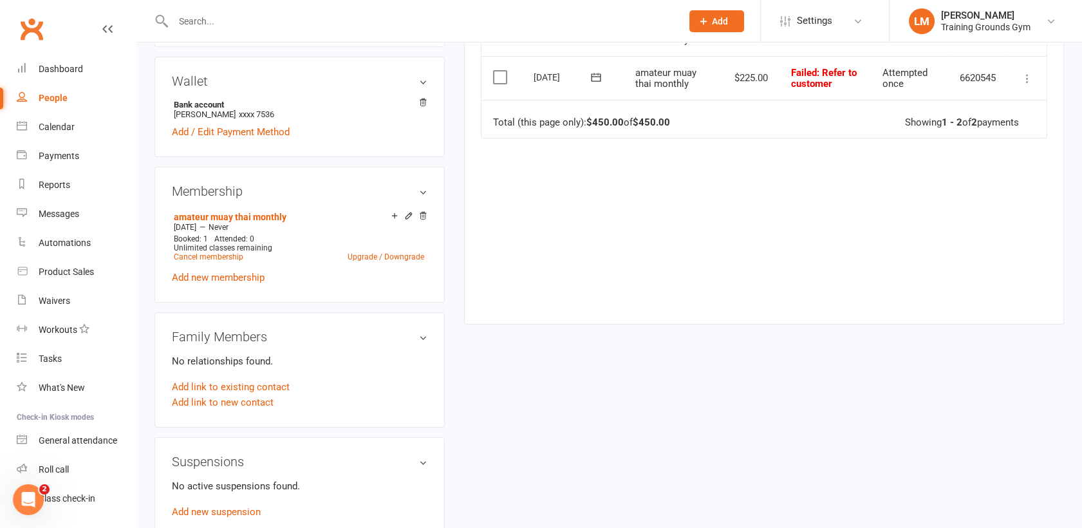
scroll to position [382, 0]
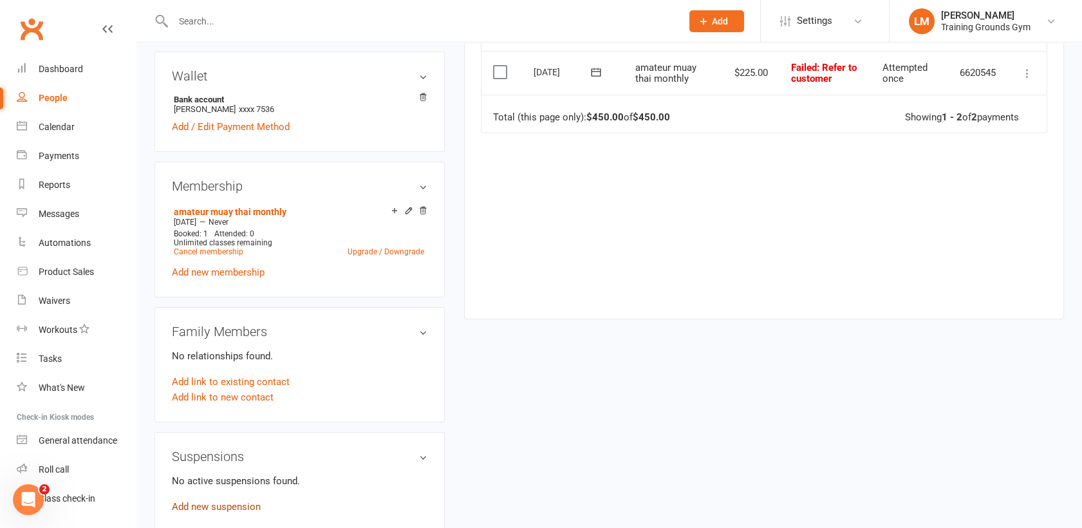
click at [235, 503] on link "Add new suspension" at bounding box center [216, 507] width 89 height 12
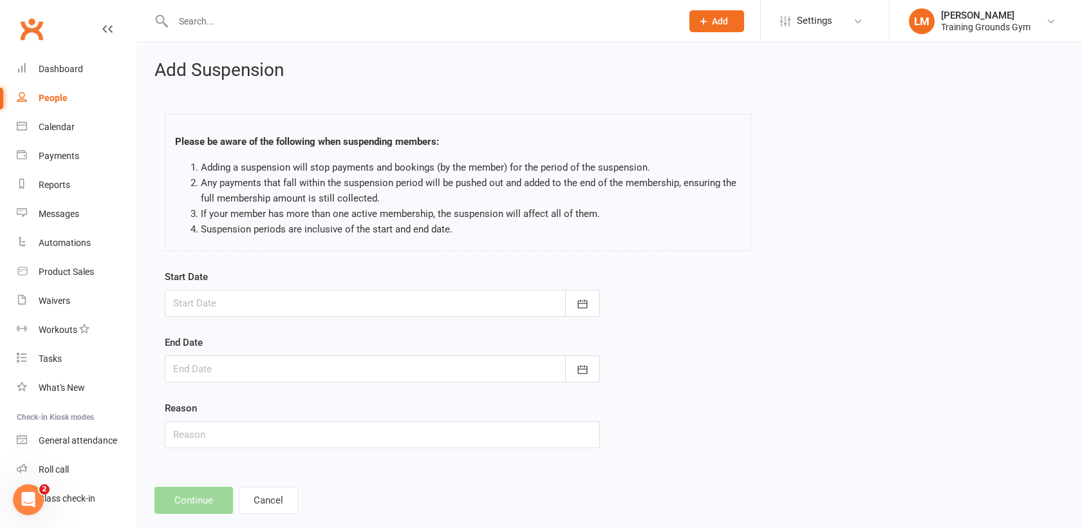
click at [302, 297] on div at bounding box center [382, 303] width 435 height 27
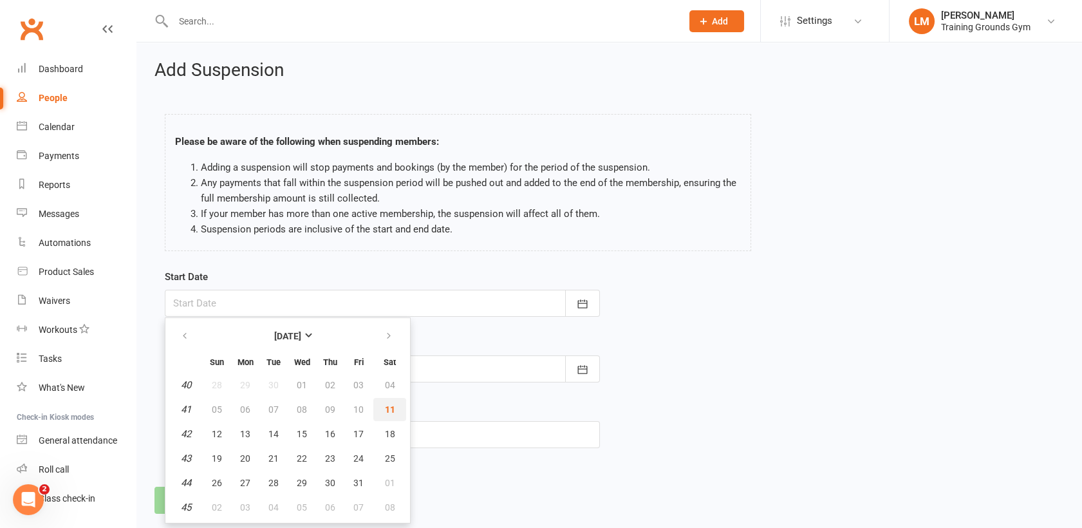
click at [390, 409] on span "11" at bounding box center [390, 409] width 10 height 10
type input "11 Oct 2025"
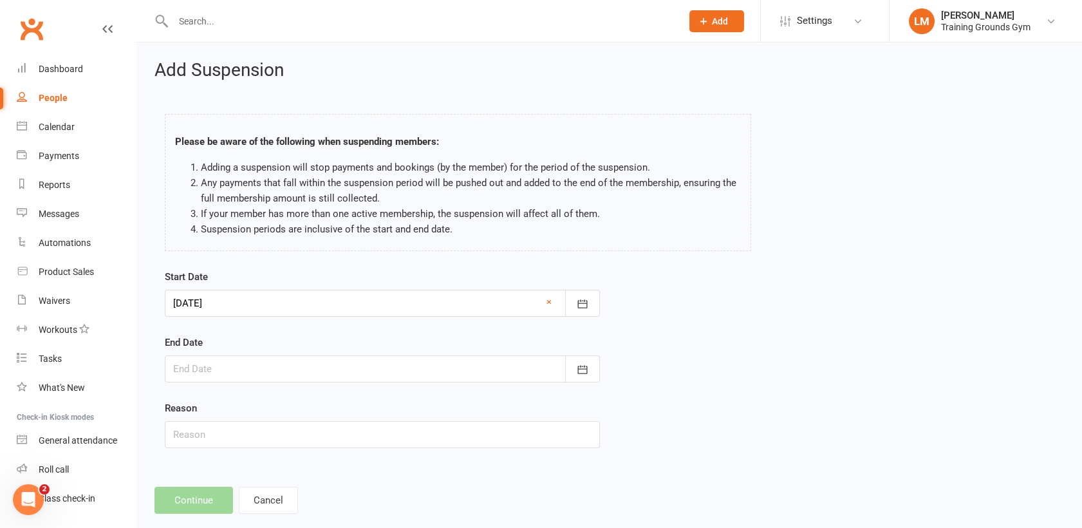
click at [335, 376] on div at bounding box center [382, 368] width 435 height 27
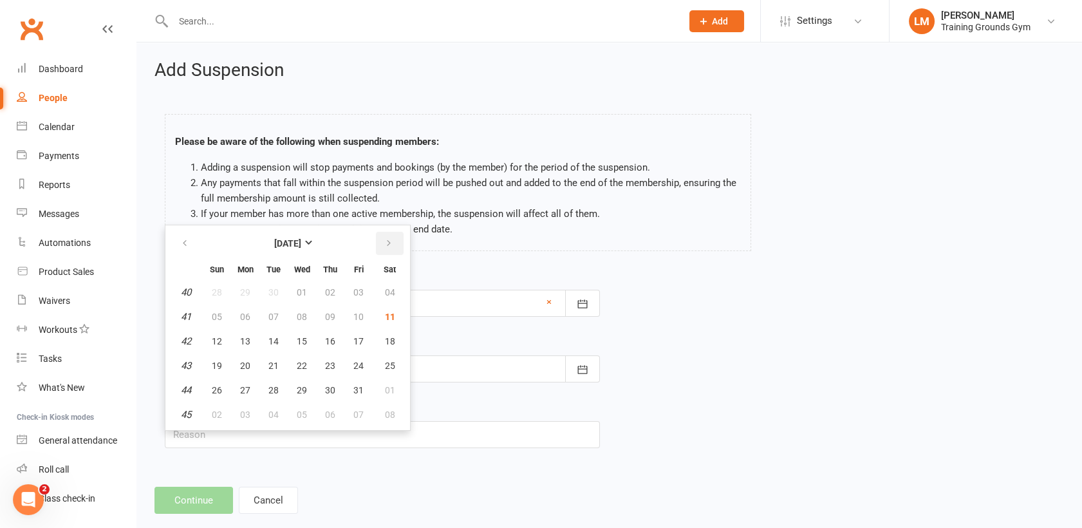
click at [387, 239] on icon "button" at bounding box center [388, 243] width 9 height 10
click at [219, 363] on span "16" at bounding box center [217, 365] width 10 height 10
type input "16 Nov 2025"
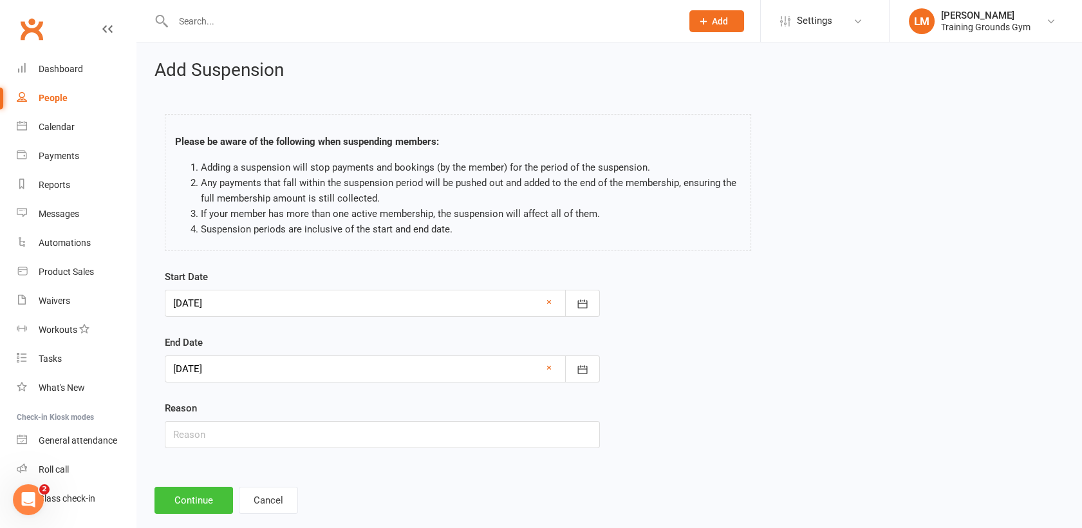
click at [204, 503] on button "Continue" at bounding box center [193, 499] width 79 height 27
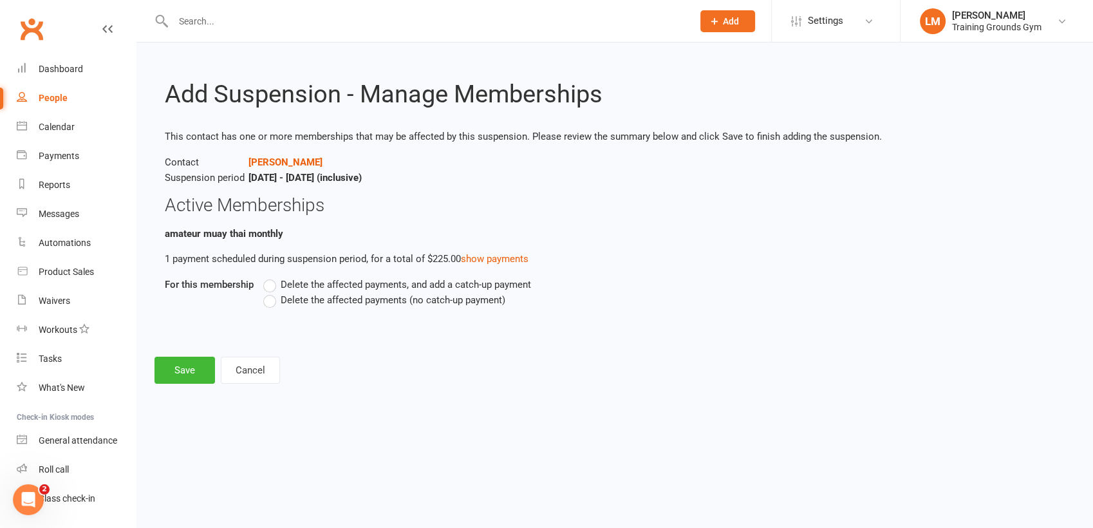
click at [266, 284] on label "Delete the affected payments, and add a catch-up payment" at bounding box center [397, 284] width 268 height 15
click at [266, 277] on input "Delete the affected payments, and add a catch-up payment" at bounding box center [267, 277] width 8 height 0
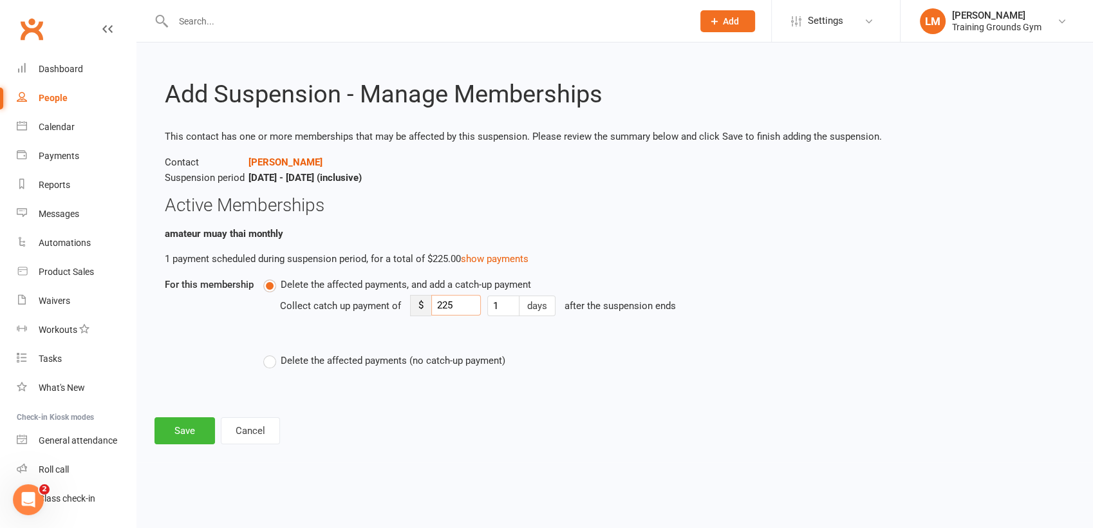
drag, startPoint x: 458, startPoint y: 300, endPoint x: 404, endPoint y: 301, distance: 53.4
click at [404, 301] on div "Collect catch up payment of $ 225 1 days after the suspension ends" at bounding box center [562, 314] width 564 height 45
type input "25.00"
click at [268, 359] on label "Delete the affected payments (no catch-up payment)" at bounding box center [384, 360] width 242 height 15
click at [268, 353] on input "Delete the affected payments (no catch-up payment)" at bounding box center [267, 353] width 8 height 0
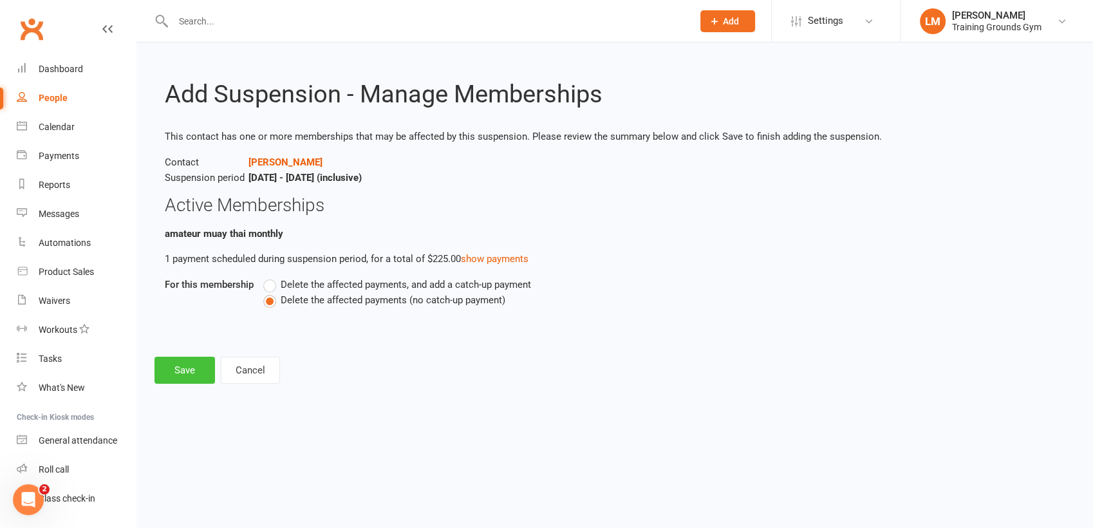
click at [187, 370] on button "Save" at bounding box center [184, 369] width 60 height 27
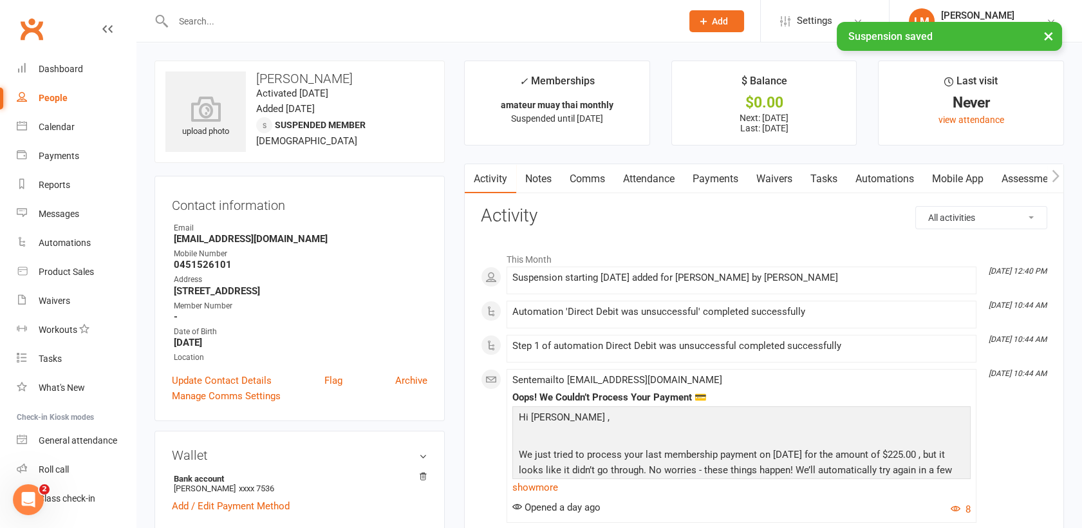
click at [698, 181] on link "Payments" at bounding box center [715, 179] width 64 height 30
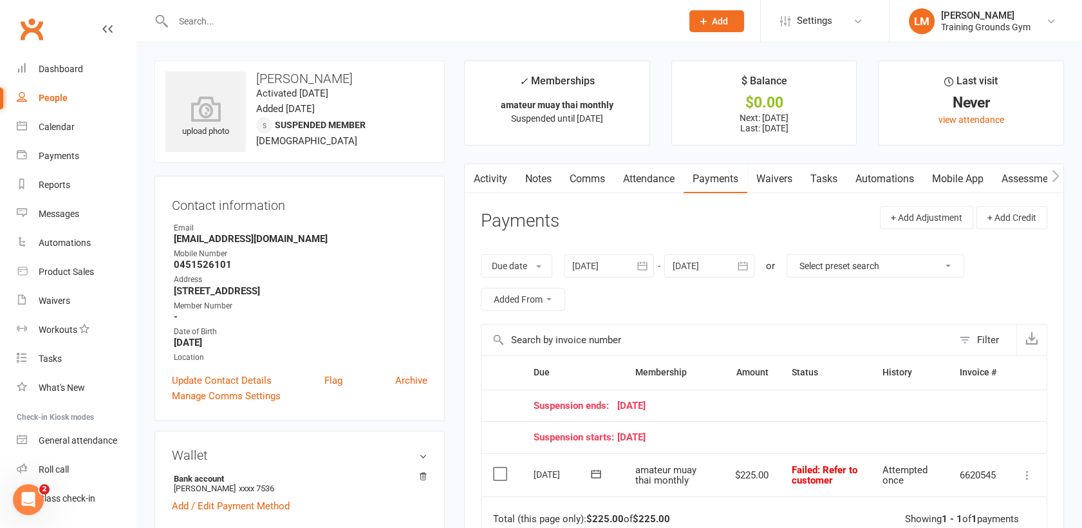
click at [745, 267] on icon "button" at bounding box center [742, 265] width 13 height 13
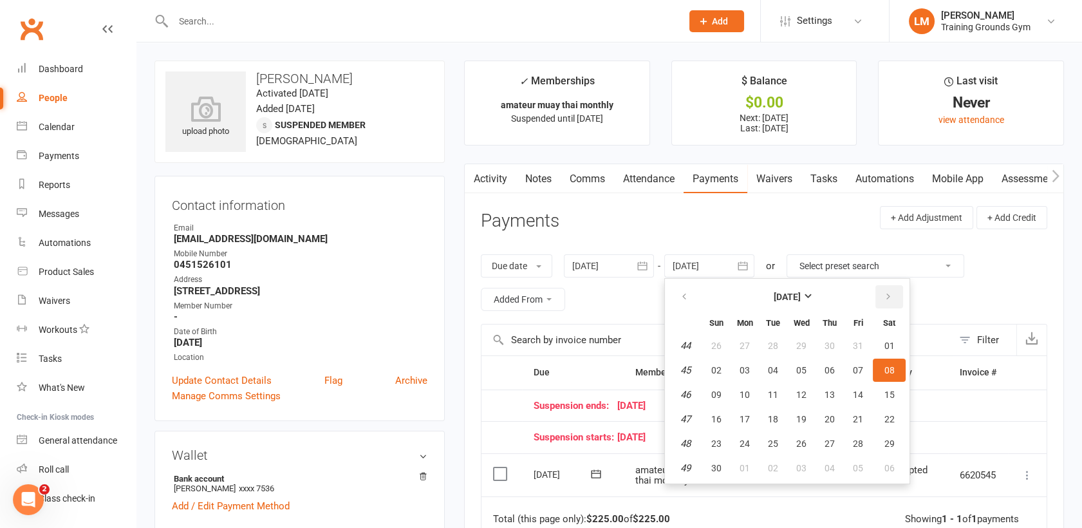
click at [887, 301] on icon "button" at bounding box center [887, 296] width 9 height 10
click at [892, 414] on span "27" at bounding box center [889, 419] width 10 height 10
type input "27 Dec 2025"
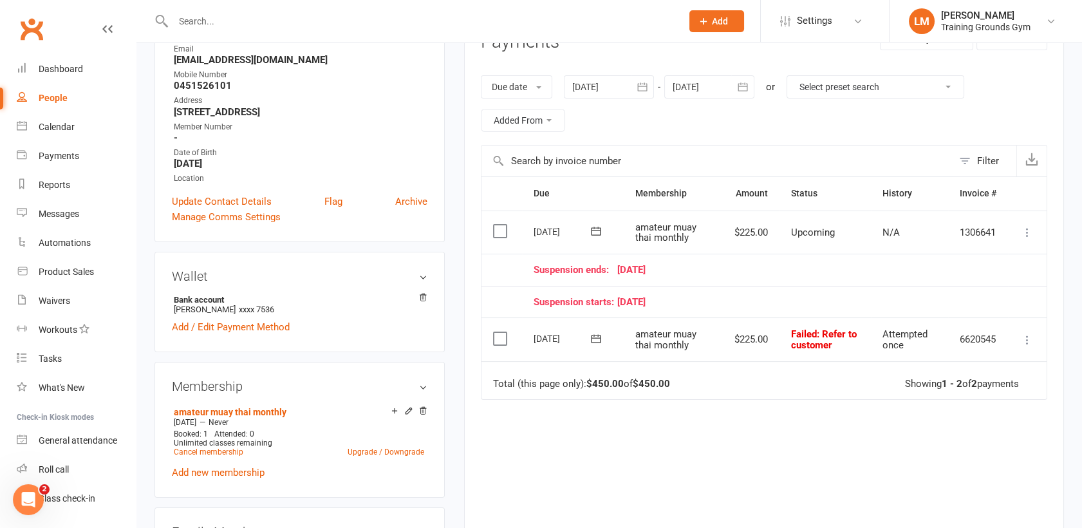
scroll to position [182, 0]
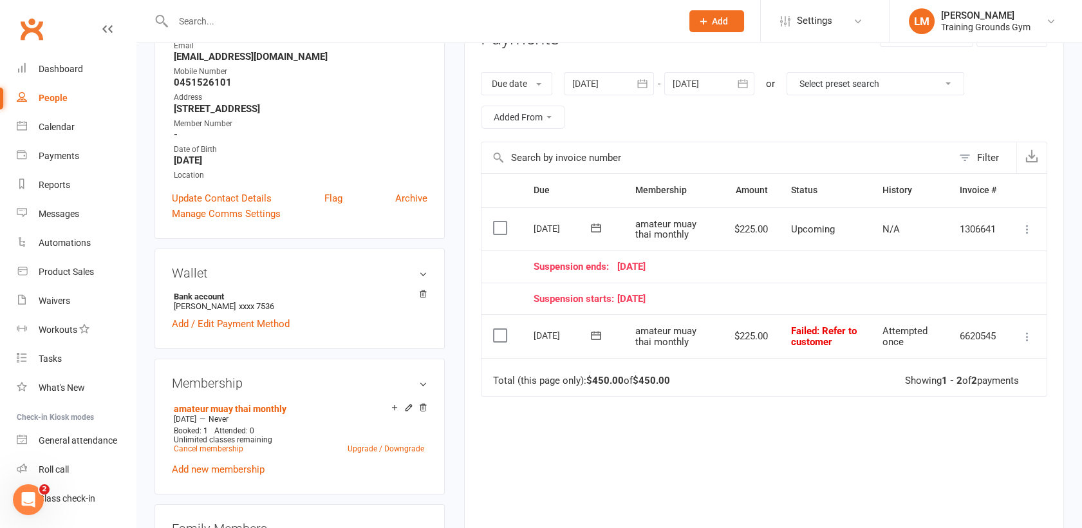
click at [1028, 333] on icon at bounding box center [1027, 336] width 13 height 13
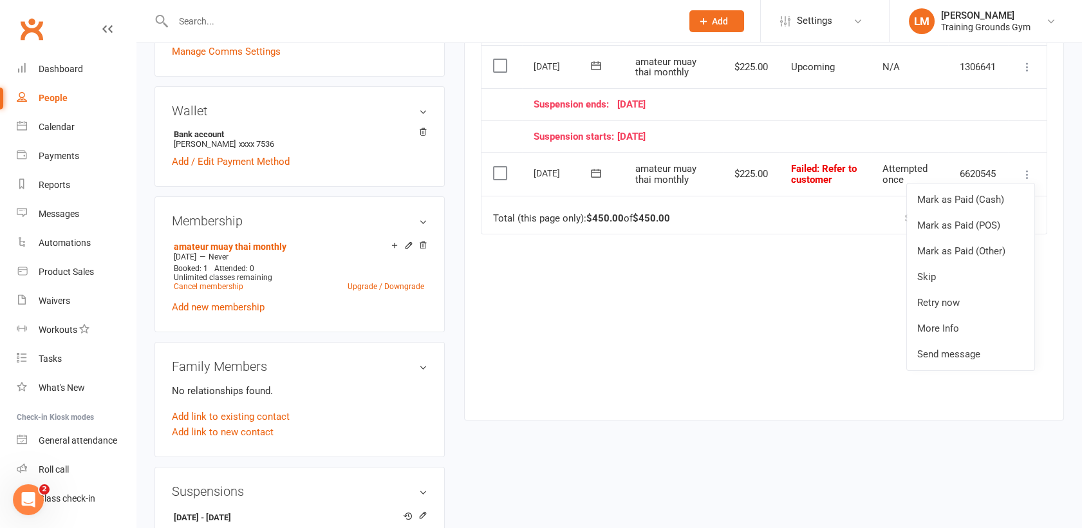
scroll to position [346, 0]
click at [849, 326] on div "Due Contact Membership Amount Status History Invoice # Select this 08 Dec 2025 …" at bounding box center [764, 204] width 566 height 389
click at [1026, 64] on icon at bounding box center [1027, 65] width 13 height 13
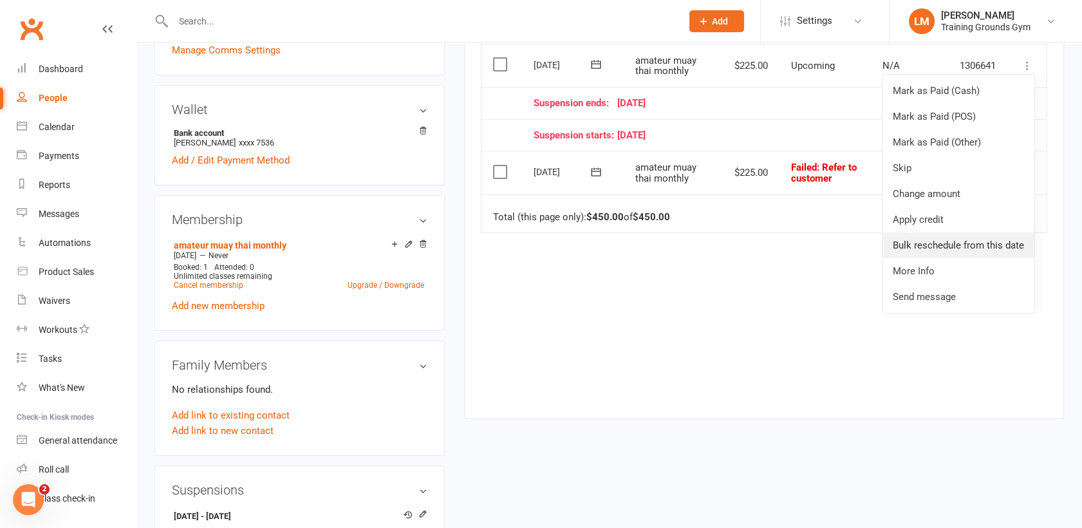
click at [961, 240] on link "Bulk reschedule from this date" at bounding box center [958, 245] width 152 height 26
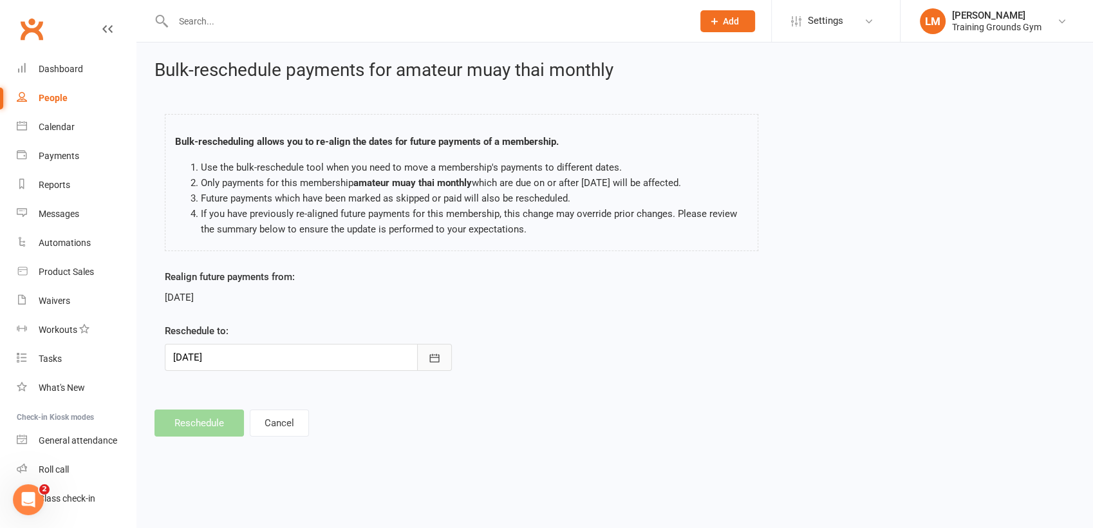
click at [432, 357] on icon "button" at bounding box center [434, 357] width 13 height 13
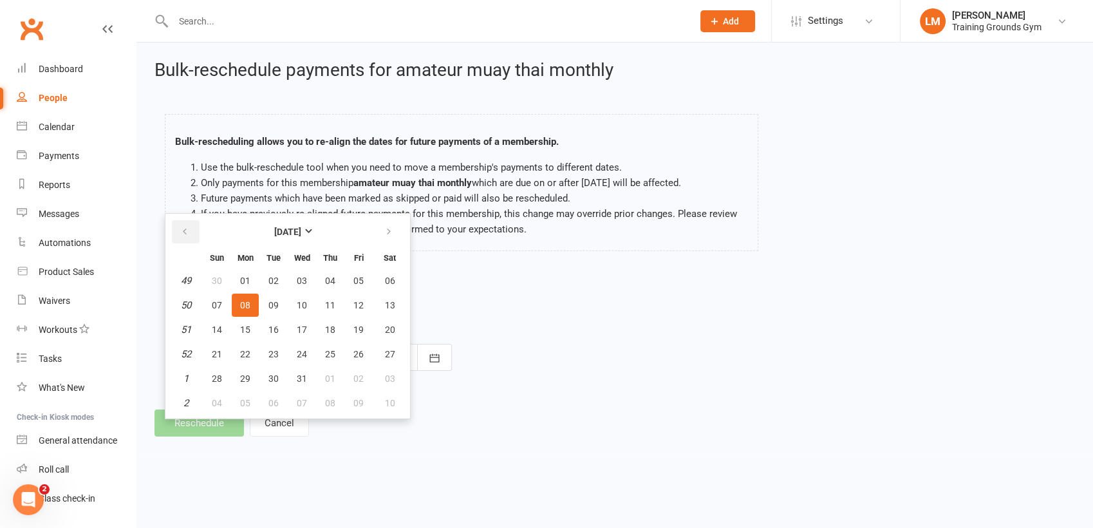
click at [187, 230] on icon "button" at bounding box center [184, 231] width 9 height 10
click at [275, 346] on button "18" at bounding box center [273, 353] width 27 height 23
type input "18 Nov 2025"
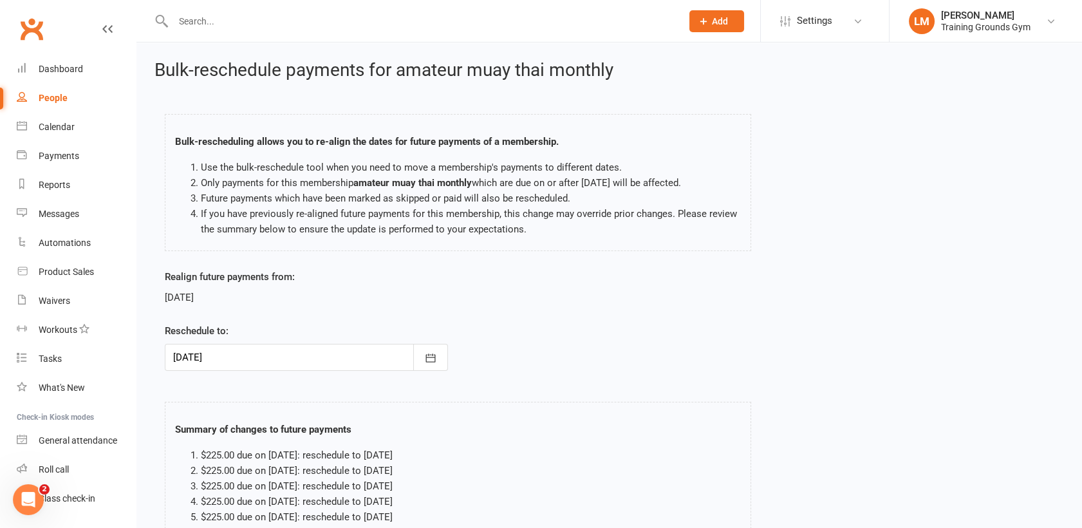
scroll to position [127, 0]
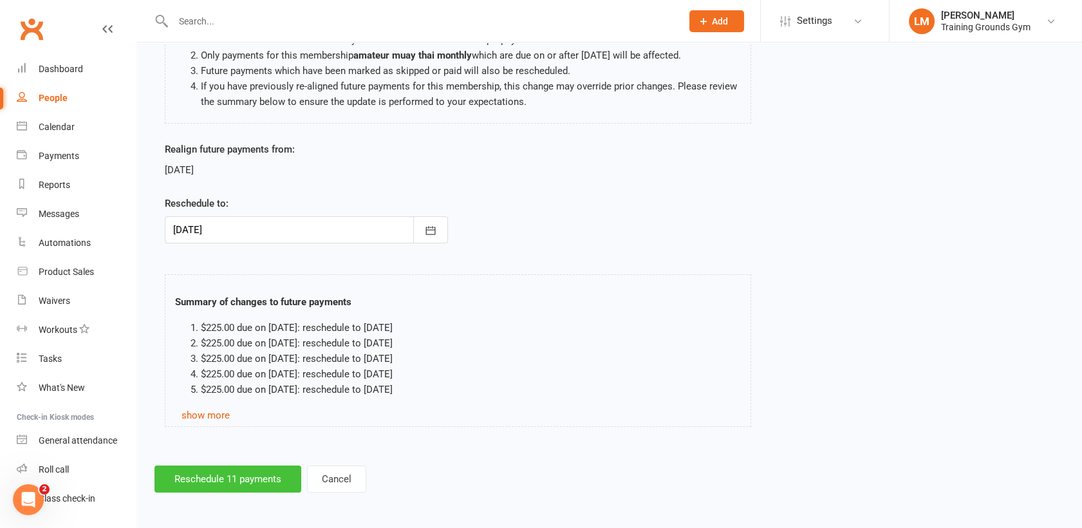
click at [247, 474] on button "Reschedule 11 payments" at bounding box center [227, 478] width 147 height 27
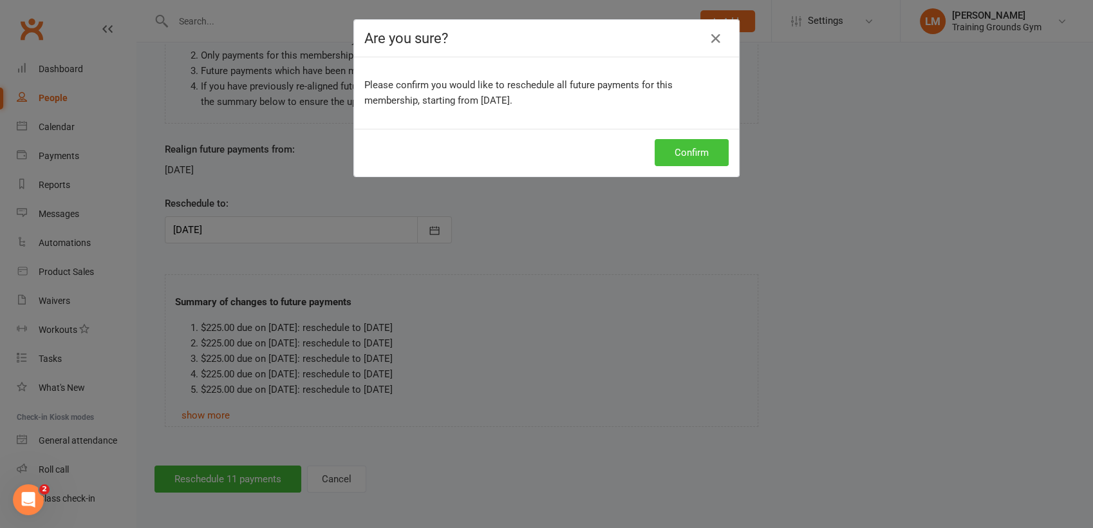
click at [666, 146] on button "Confirm" at bounding box center [691, 152] width 74 height 27
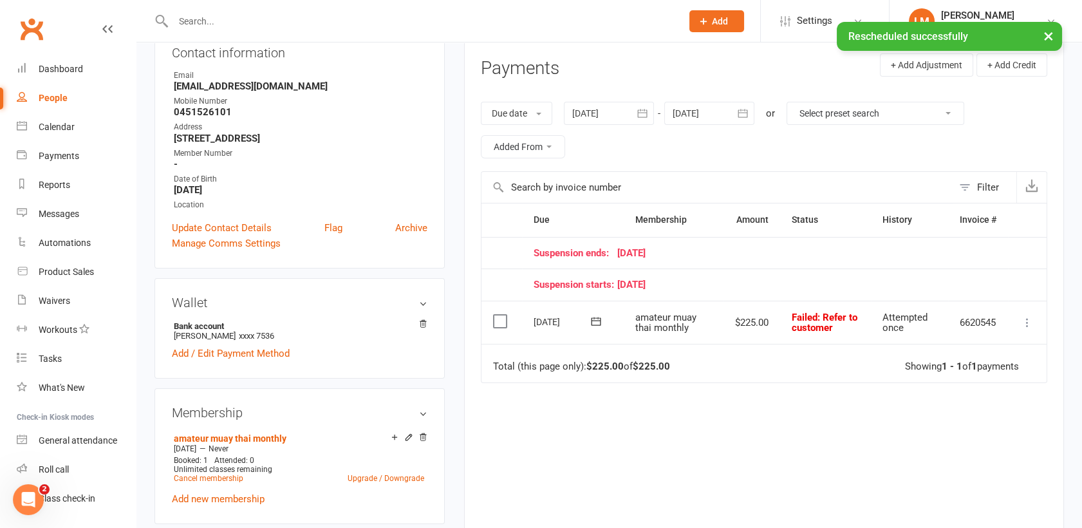
scroll to position [230, 0]
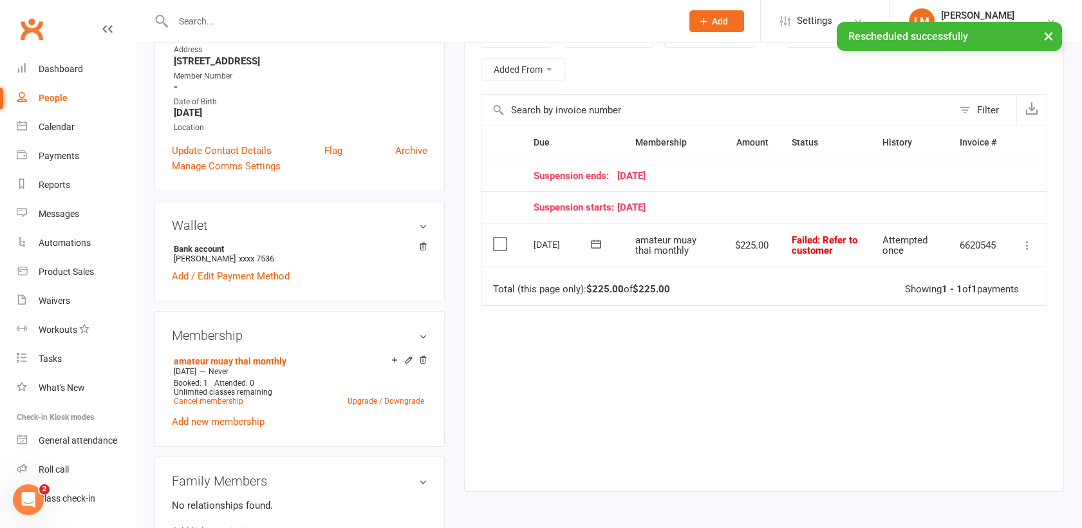
click at [1024, 250] on button at bounding box center [1026, 244] width 15 height 15
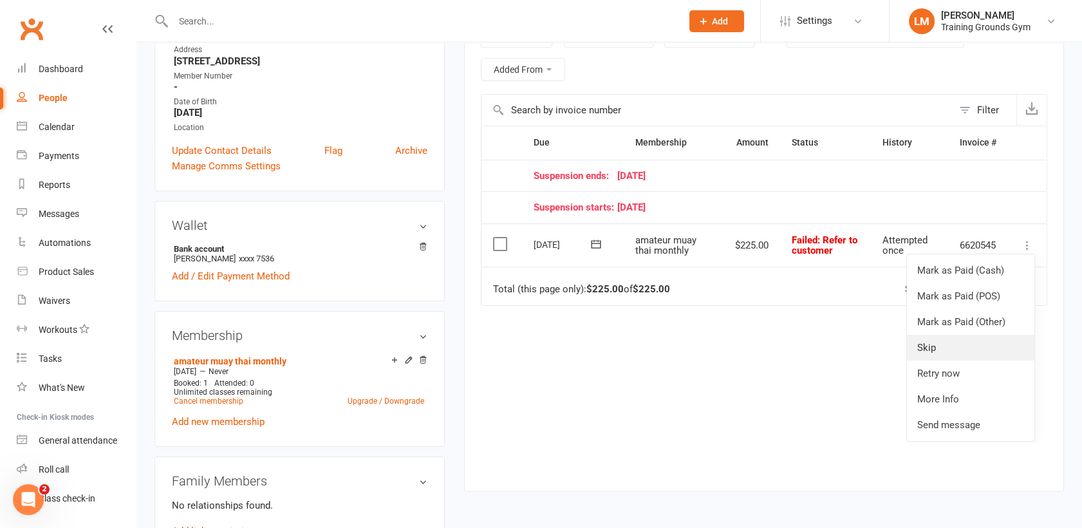
click at [983, 353] on link "Skip" at bounding box center [970, 348] width 127 height 26
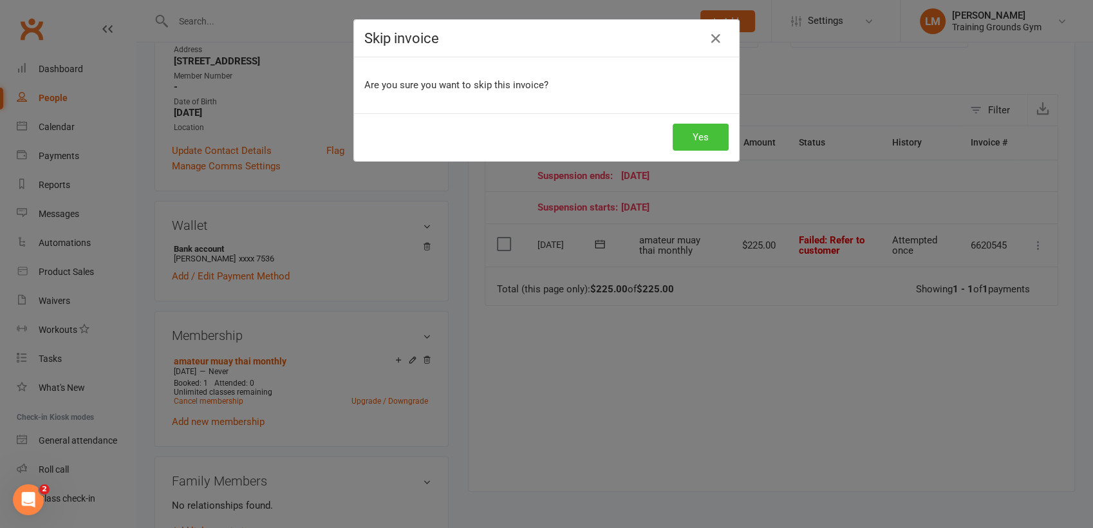
click at [700, 135] on button "Yes" at bounding box center [700, 137] width 56 height 27
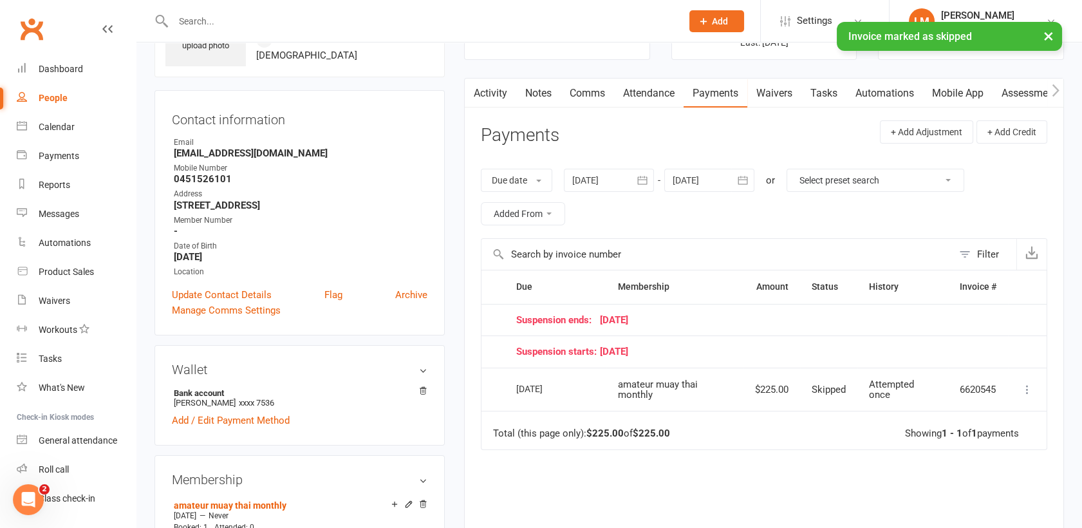
scroll to position [82, 0]
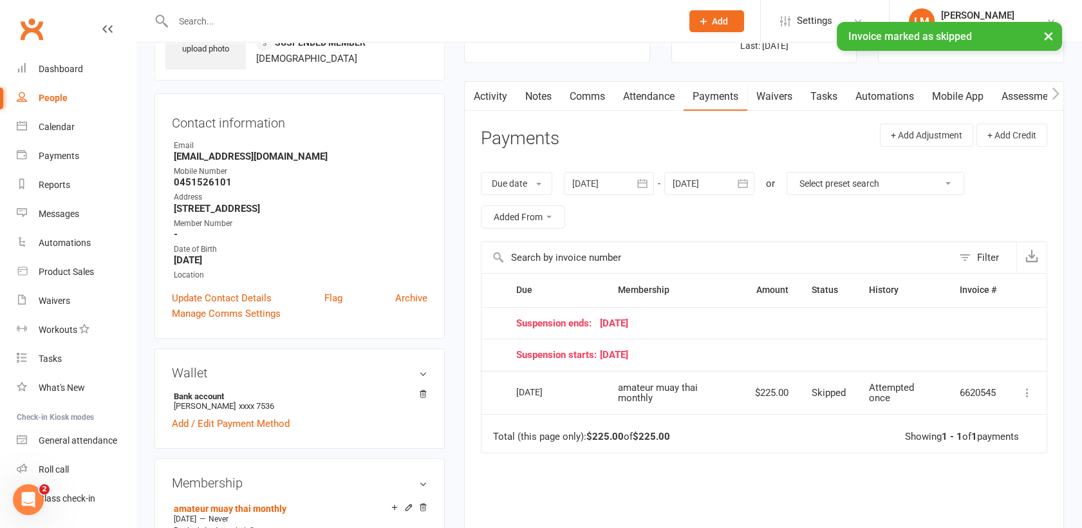
click at [744, 182] on icon "button" at bounding box center [742, 183] width 13 height 13
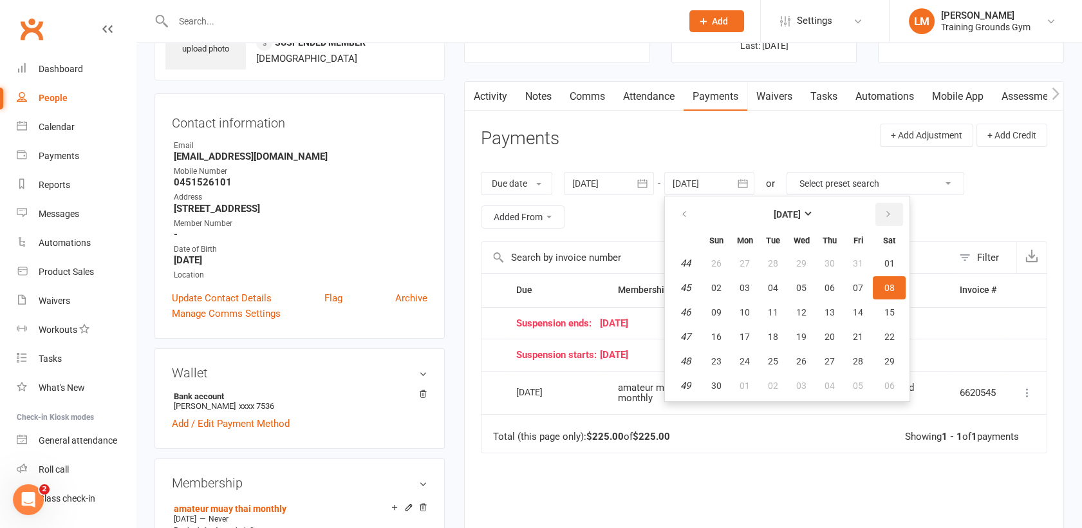
click at [888, 213] on icon "button" at bounding box center [887, 214] width 9 height 10
click at [879, 334] on button "27" at bounding box center [889, 336] width 33 height 23
type input "27 Dec 2025"
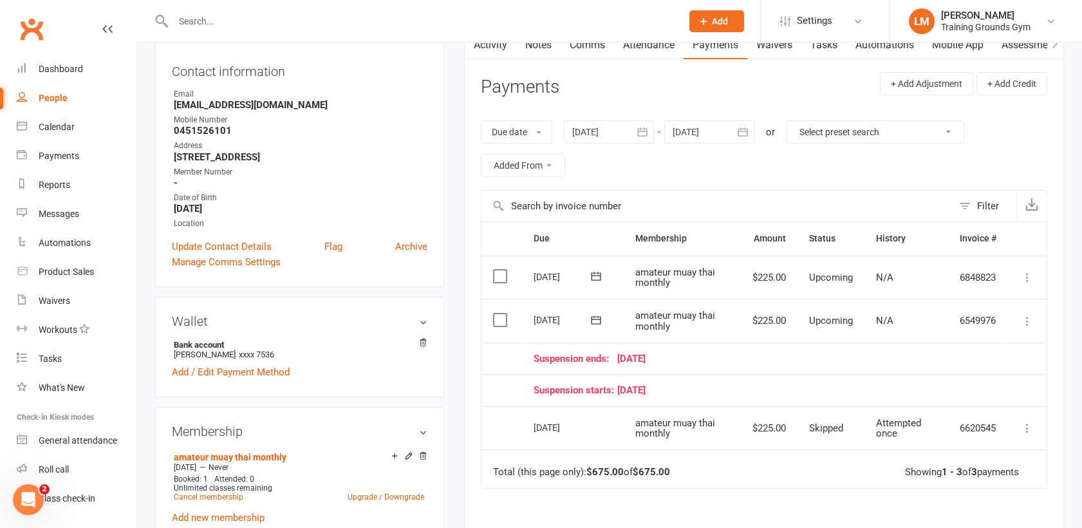
scroll to position [153, 0]
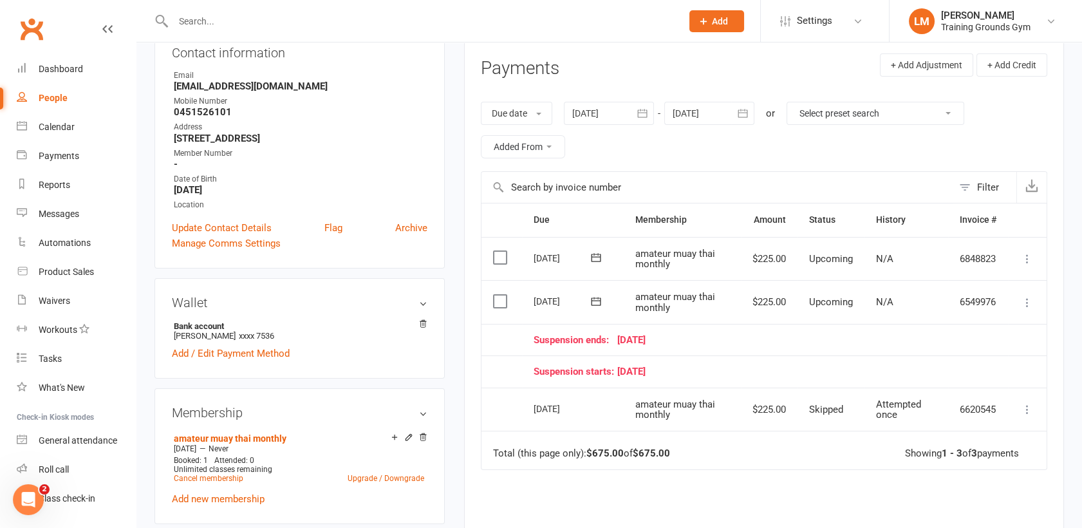
click at [1028, 299] on icon at bounding box center [1027, 302] width 13 height 13
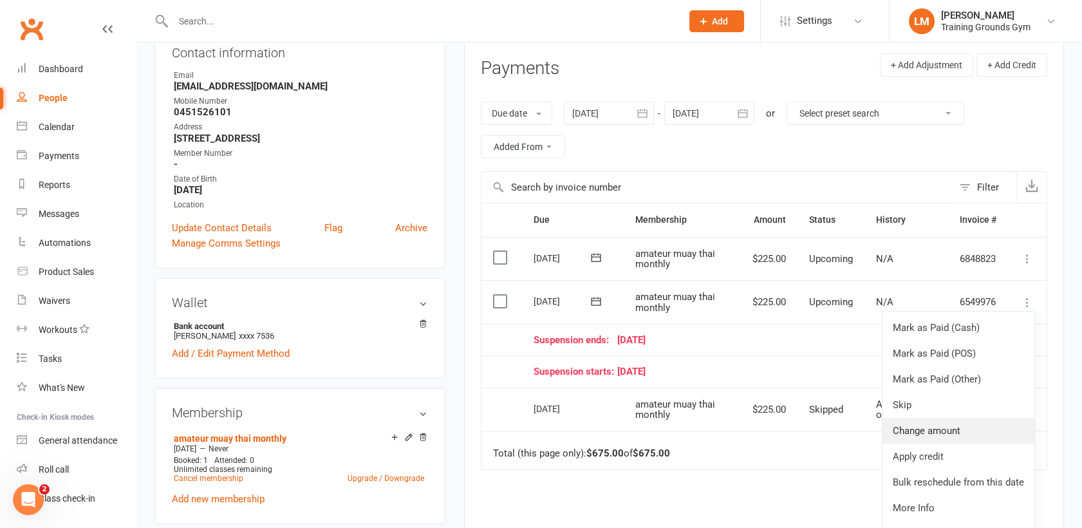
click at [954, 432] on link "Change amount" at bounding box center [958, 431] width 152 height 26
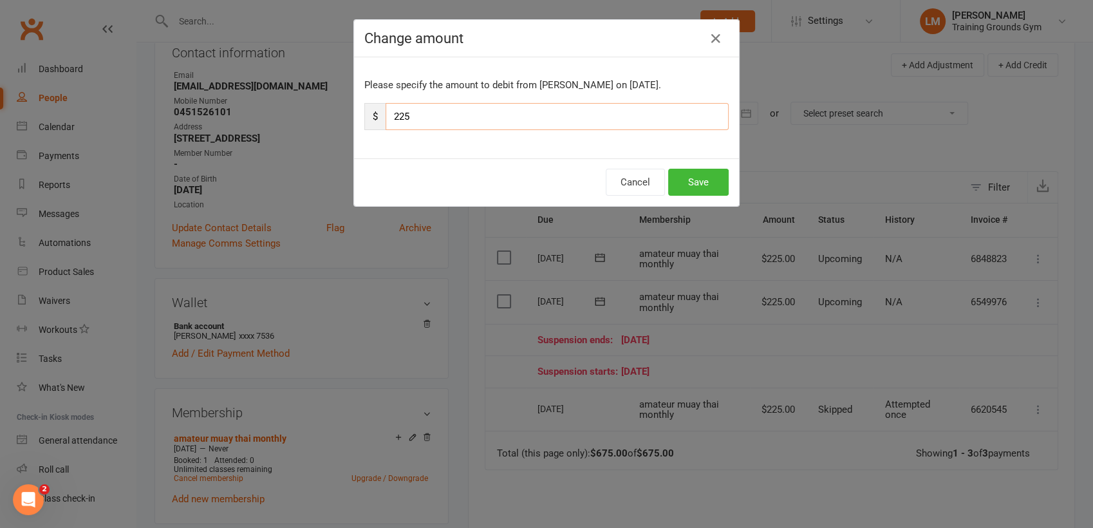
drag, startPoint x: 429, startPoint y: 116, endPoint x: 347, endPoint y: 106, distance: 81.7
click at [353, 106] on div "Change amount Please specify the amount to debit from Max Jolley on Nov 18, 202…" at bounding box center [546, 112] width 386 height 187
type input "250"
click at [700, 172] on button "Save" at bounding box center [698, 182] width 60 height 27
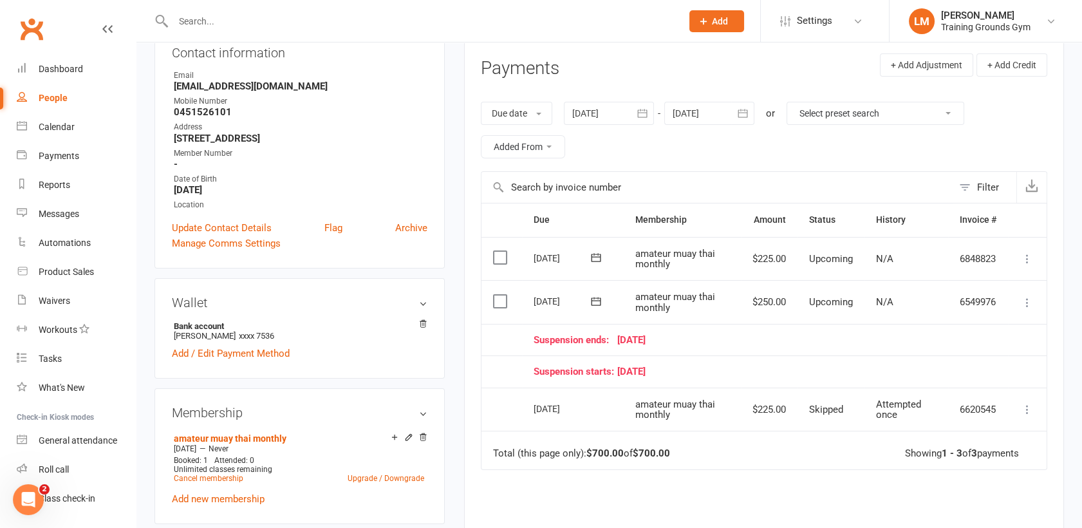
click at [193, 26] on input "text" at bounding box center [420, 21] width 503 height 18
click at [67, 62] on link "Dashboard" at bounding box center [76, 69] width 119 height 29
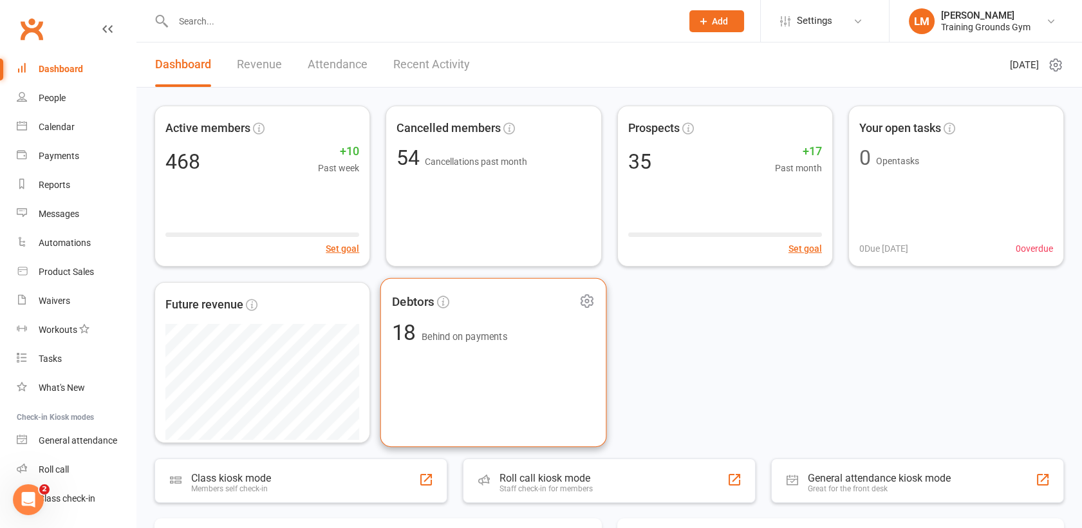
click at [482, 364] on div "Debtors 18 Behind on payments" at bounding box center [493, 362] width 226 height 169
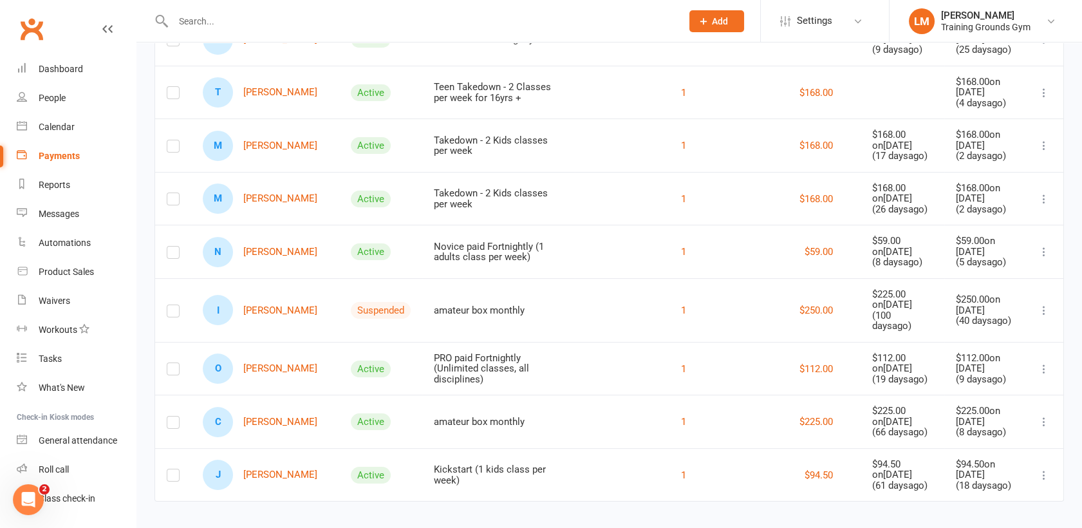
scroll to position [579, 0]
